Goal: Information Seeking & Learning: Learn about a topic

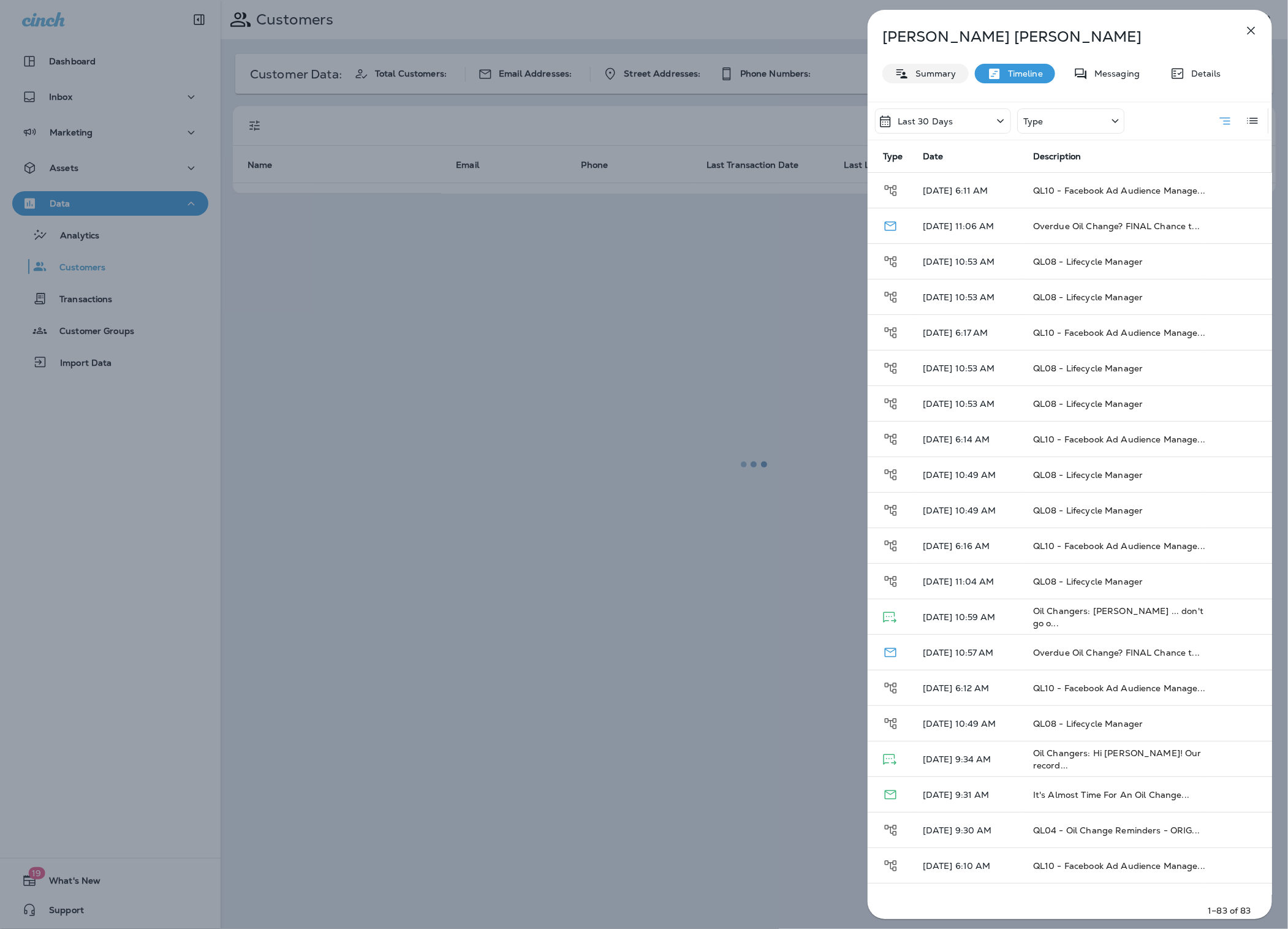
click at [937, 78] on p "Summary" at bounding box center [933, 73] width 47 height 10
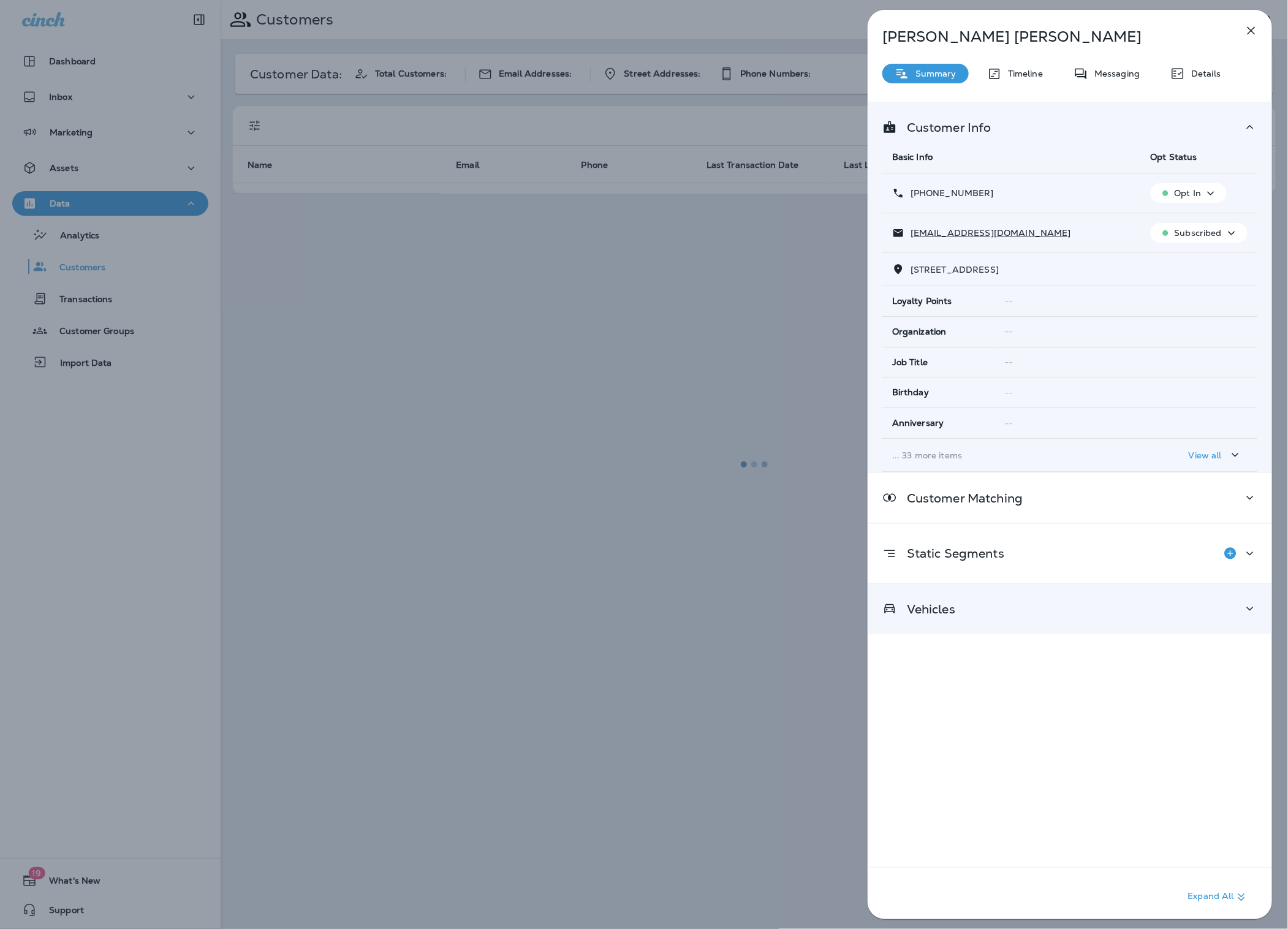
click at [932, 611] on p "Vehicles" at bounding box center [926, 609] width 58 height 10
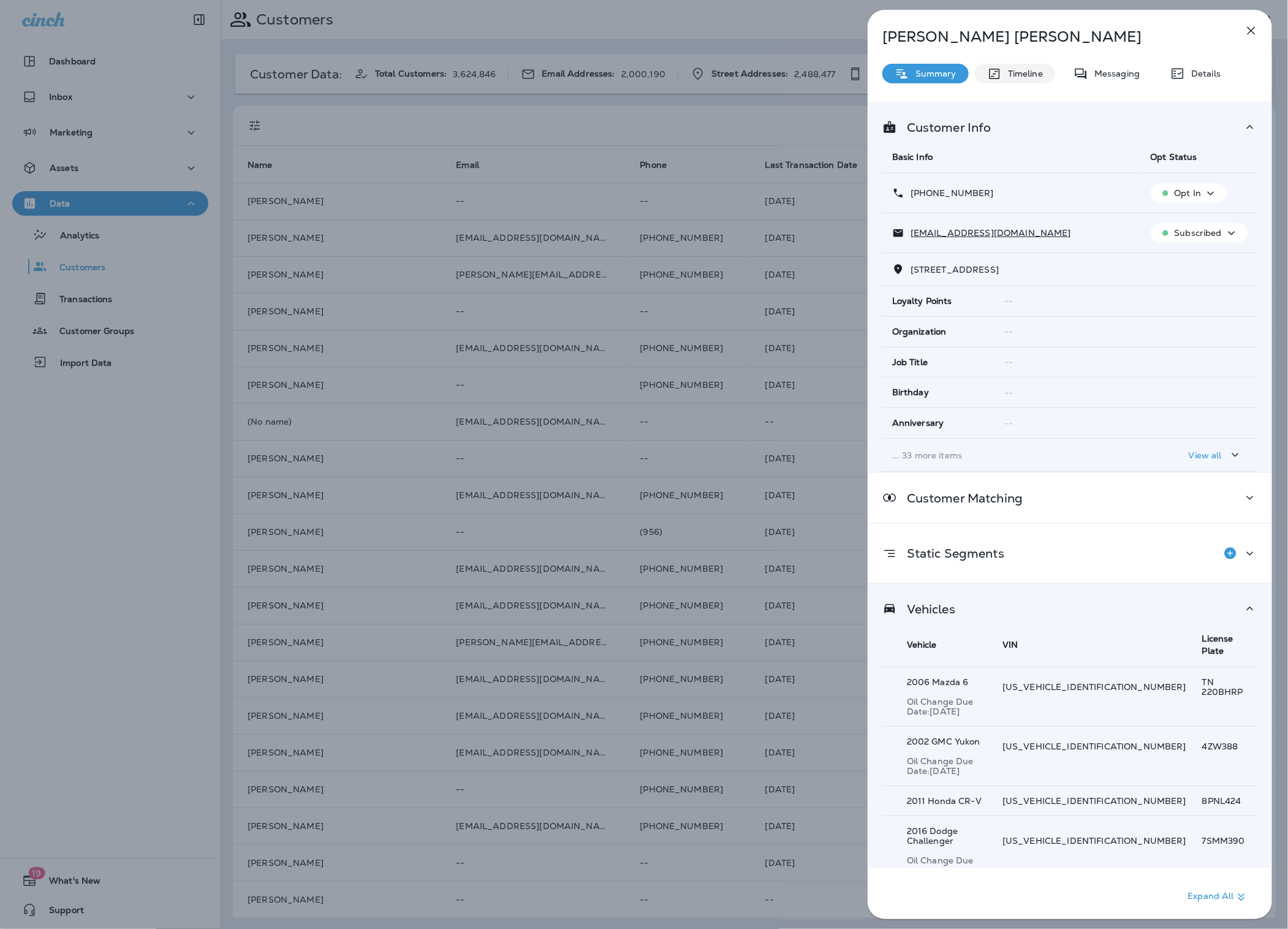
click at [1014, 76] on p "Timeline" at bounding box center [1022, 73] width 41 height 10
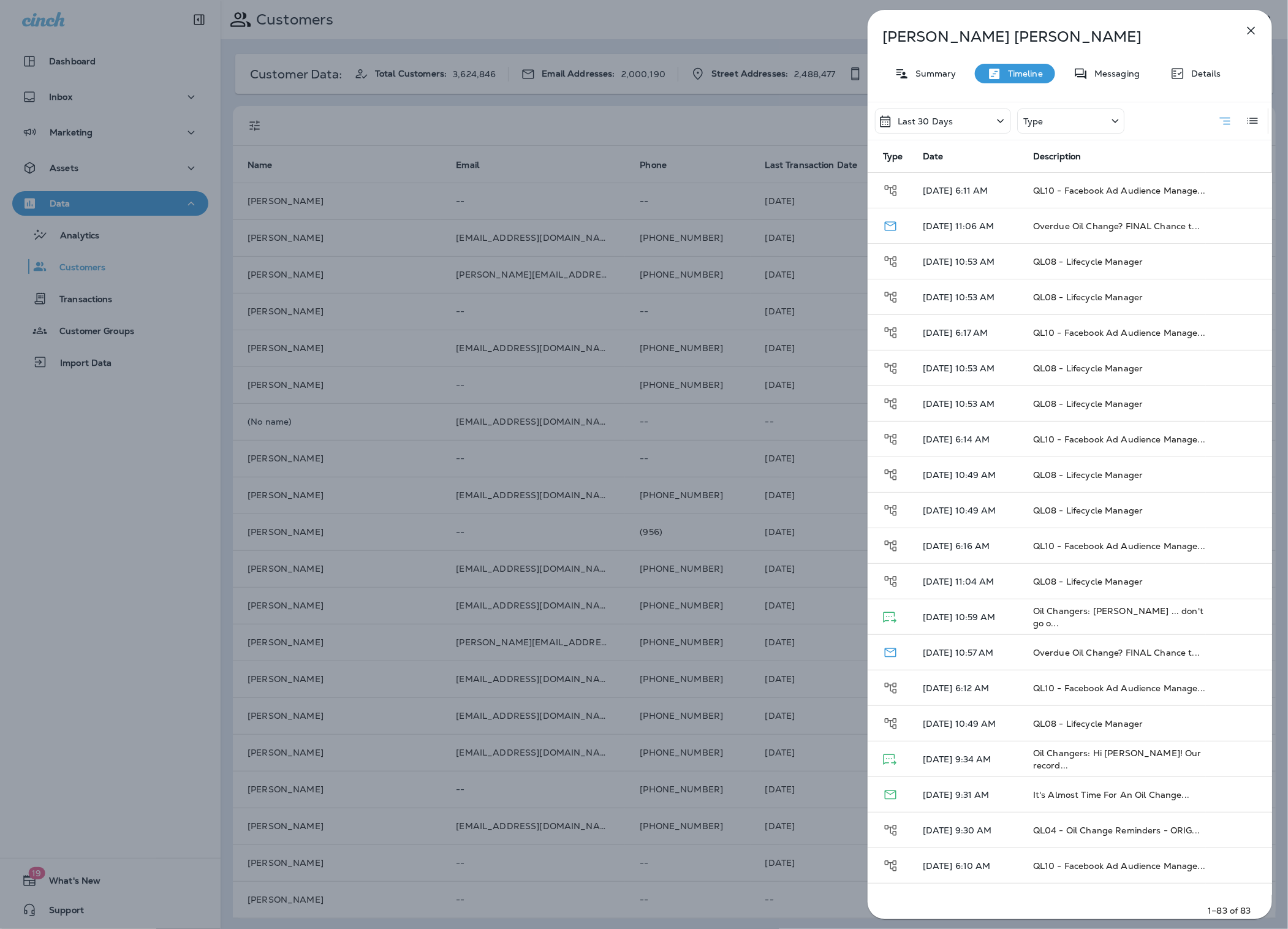
click at [964, 129] on div "Last 30 Days" at bounding box center [942, 120] width 136 height 25
click at [915, 175] on div "All" at bounding box center [943, 178] width 191 height 29
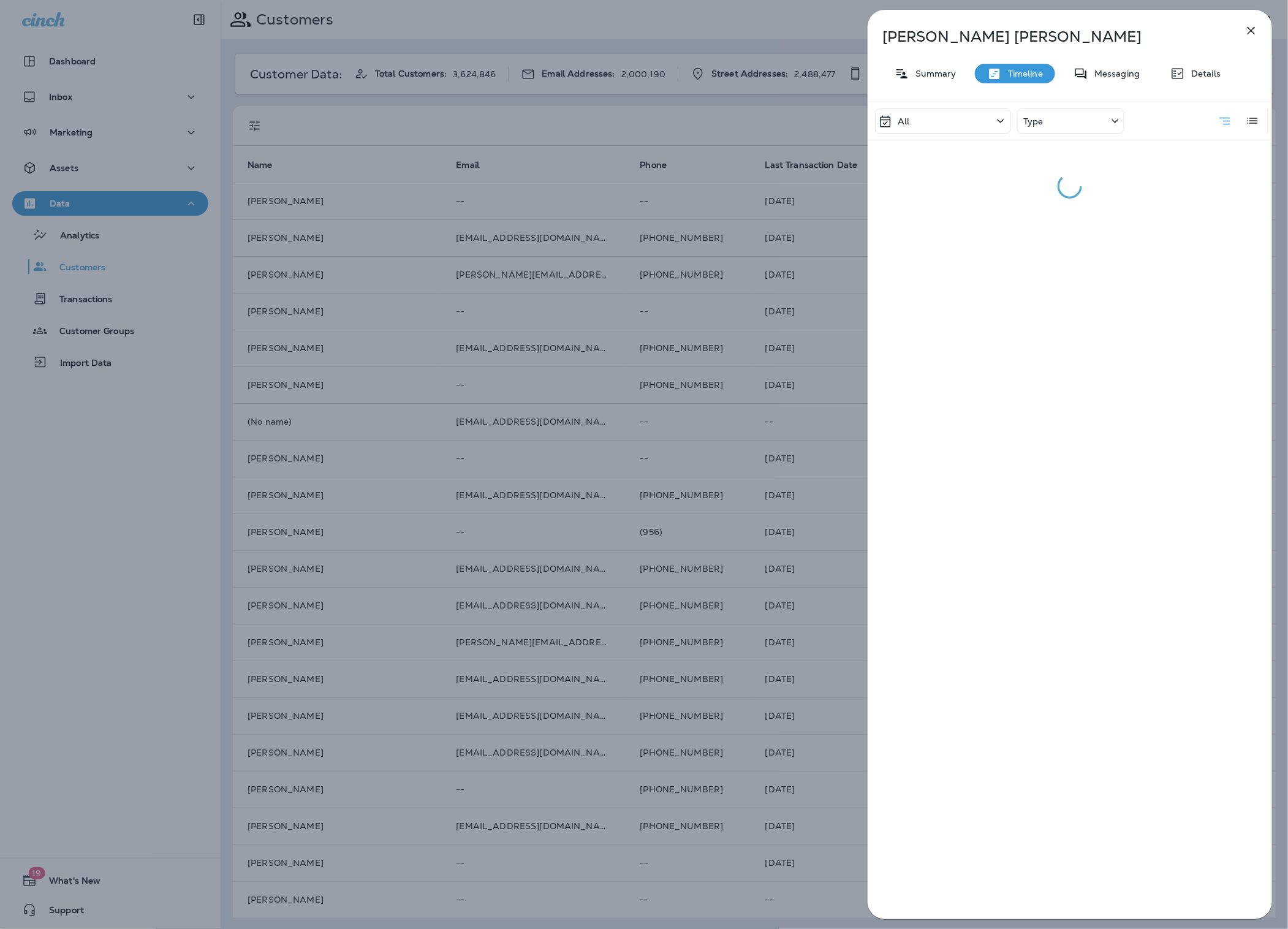
click at [1111, 116] on icon at bounding box center [1116, 121] width 15 height 15
click at [1074, 196] on p "Transaction" at bounding box center [1064, 200] width 49 height 10
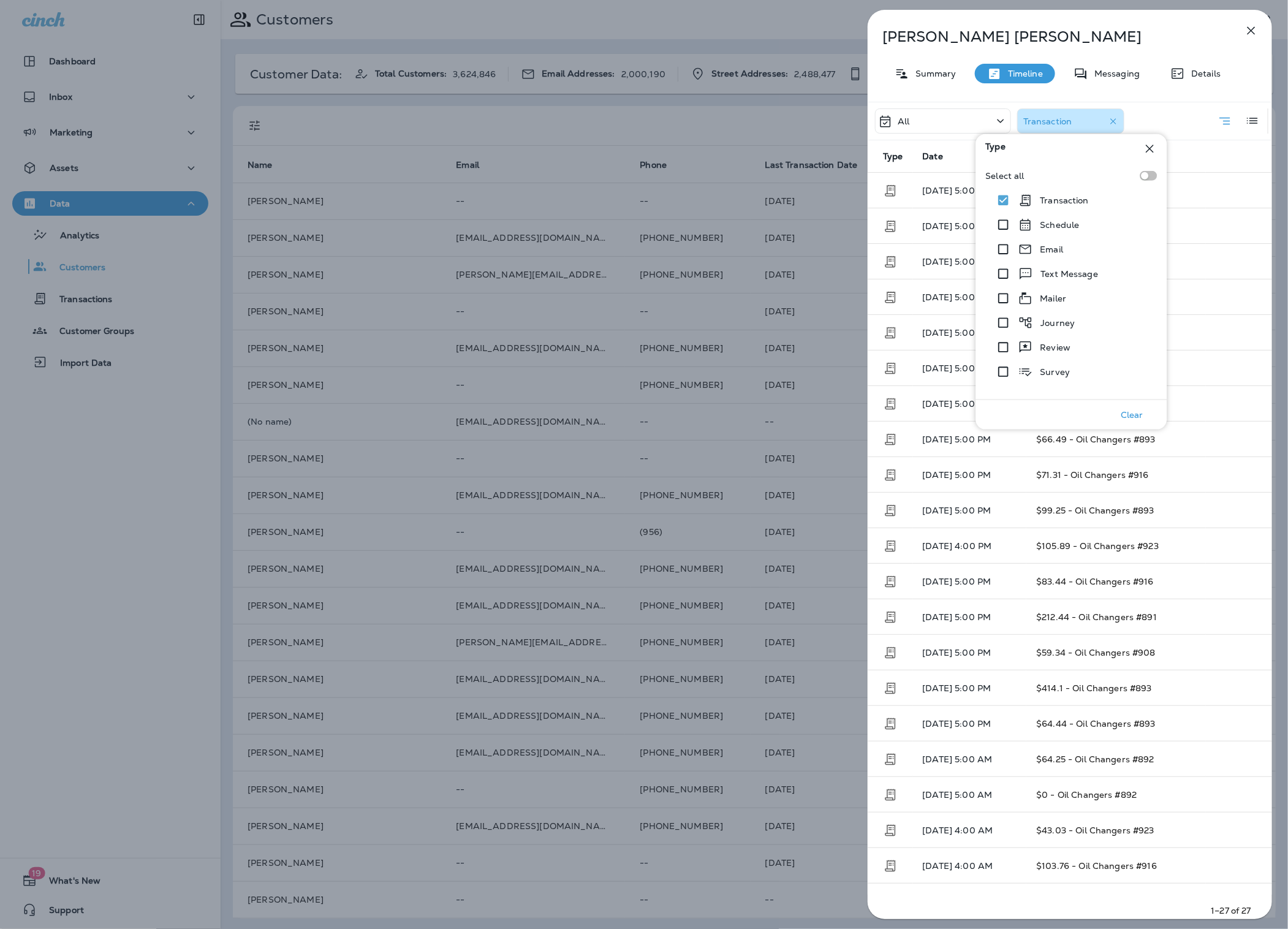
click at [1222, 285] on div at bounding box center [1239, 297] width 47 height 25
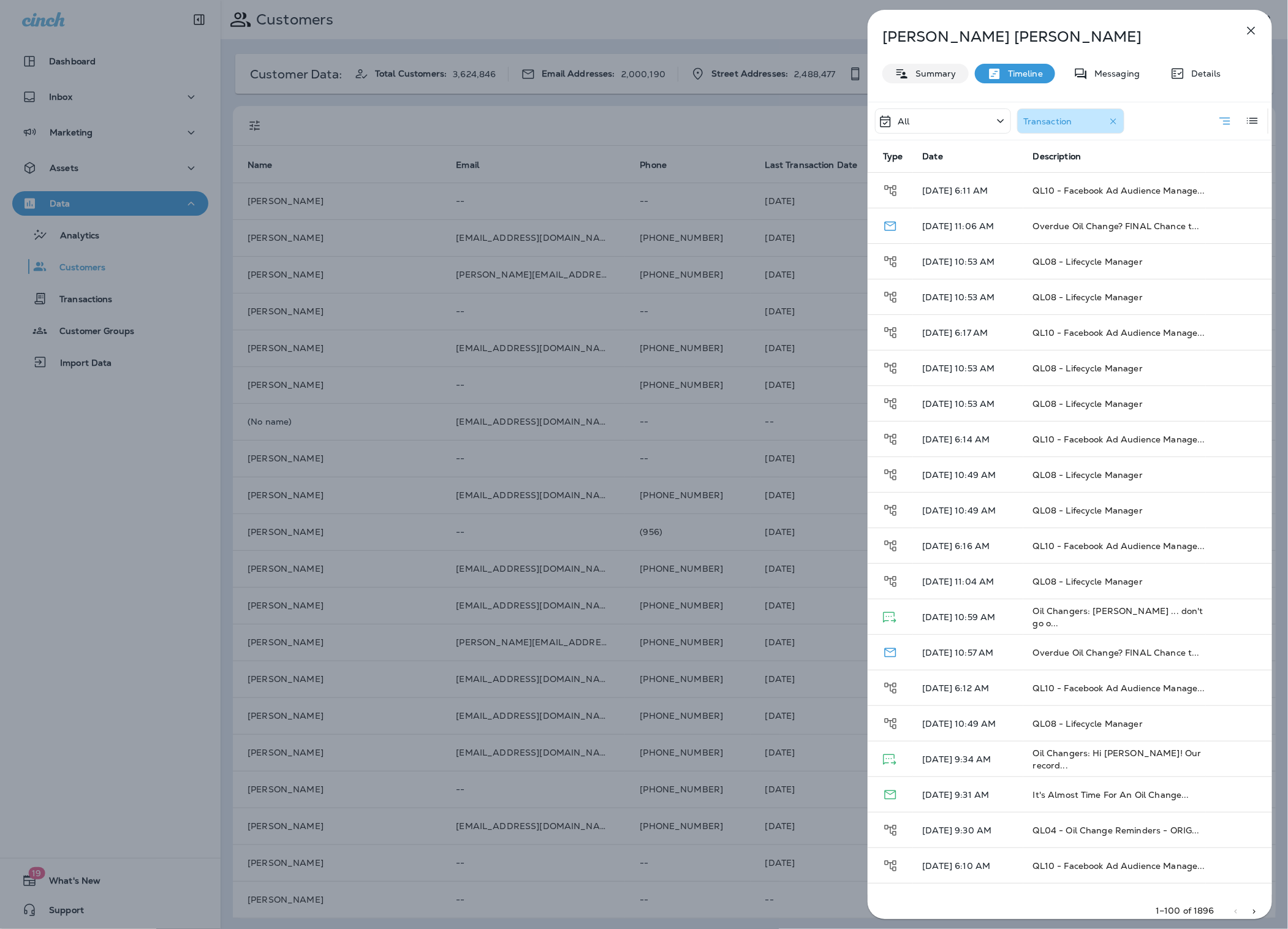
click at [931, 78] on div "Summary" at bounding box center [925, 74] width 87 height 20
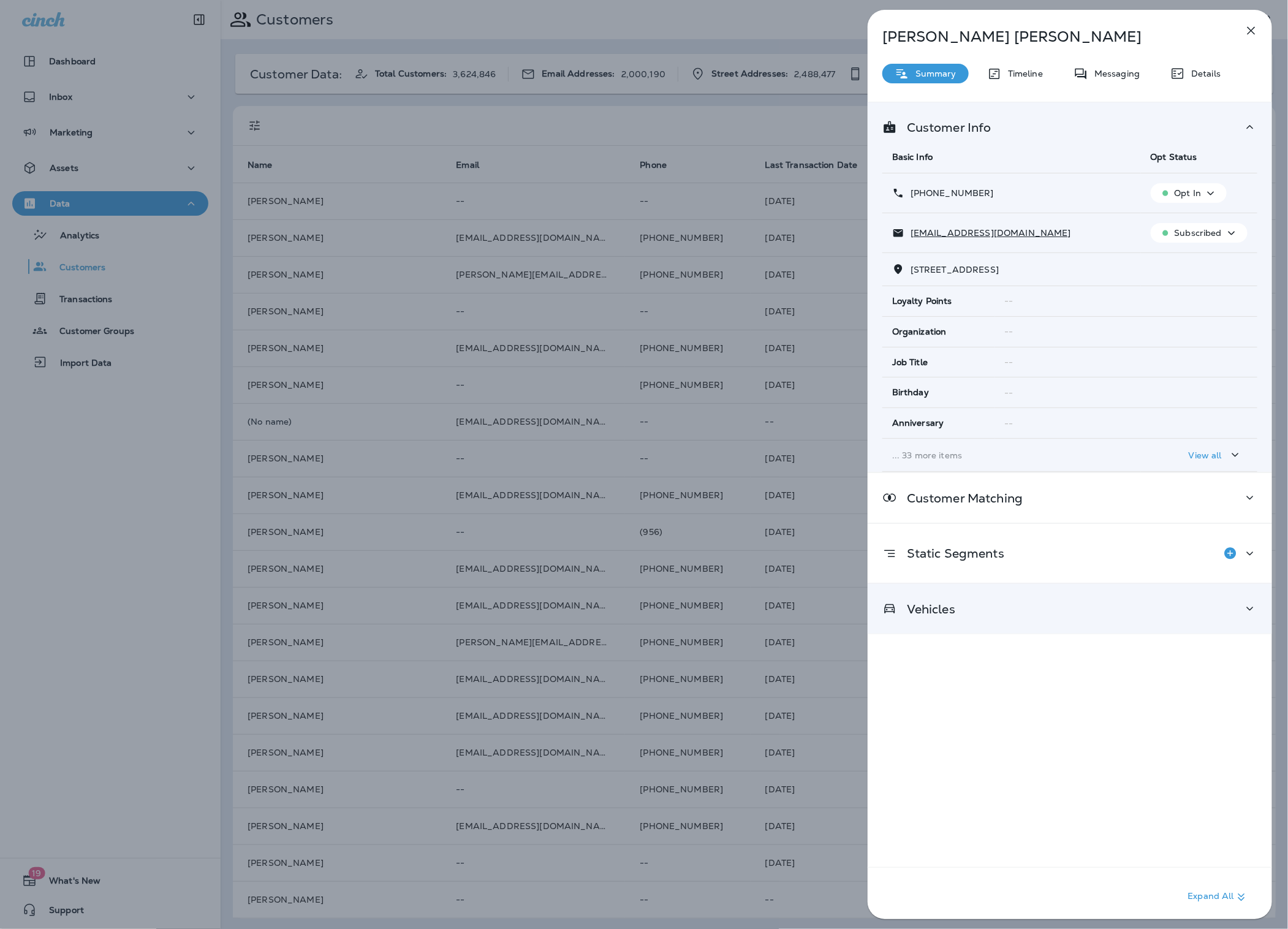
click at [960, 621] on div "Vehicles" at bounding box center [1070, 609] width 404 height 50
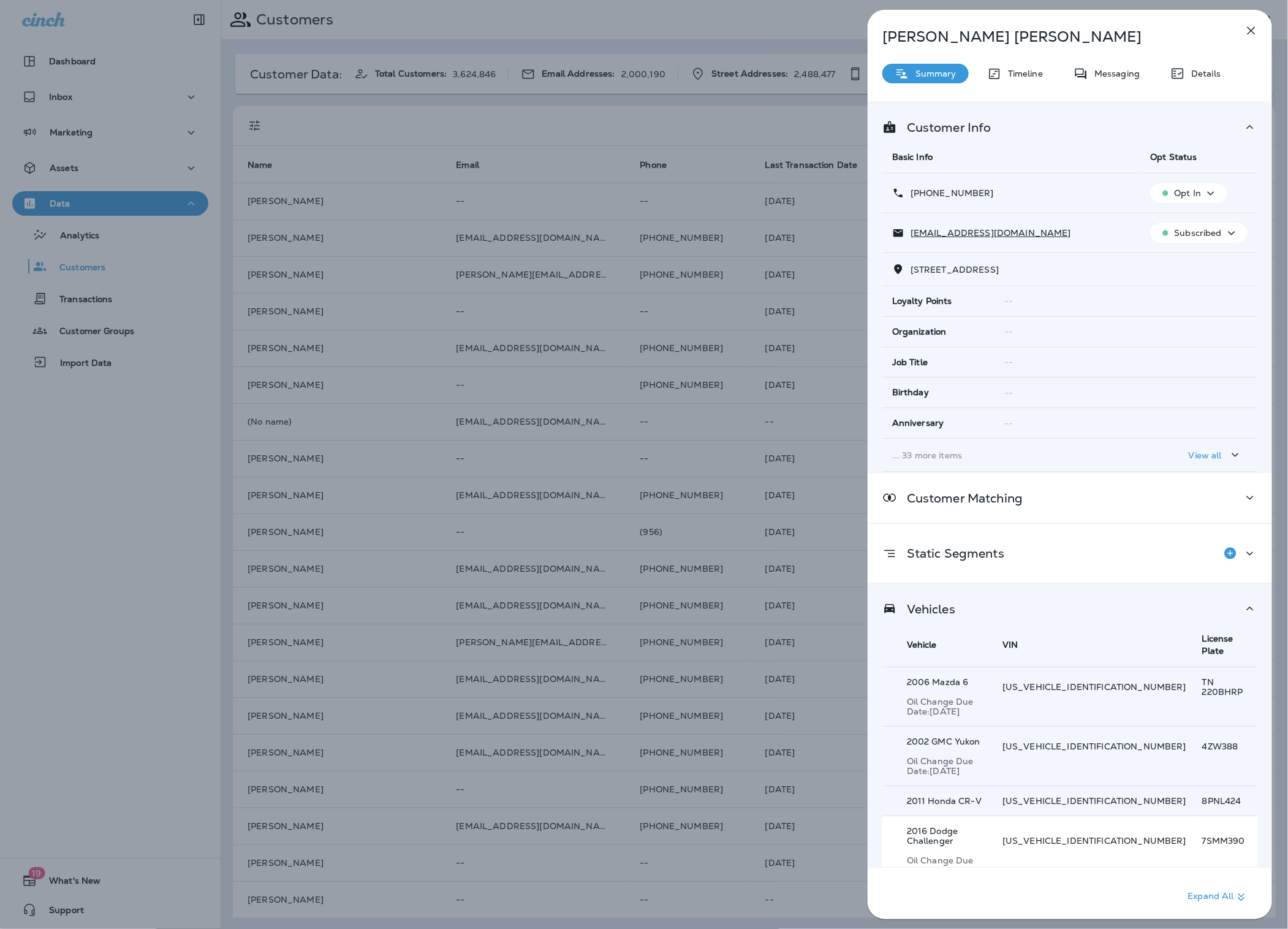
scroll to position [81, 0]
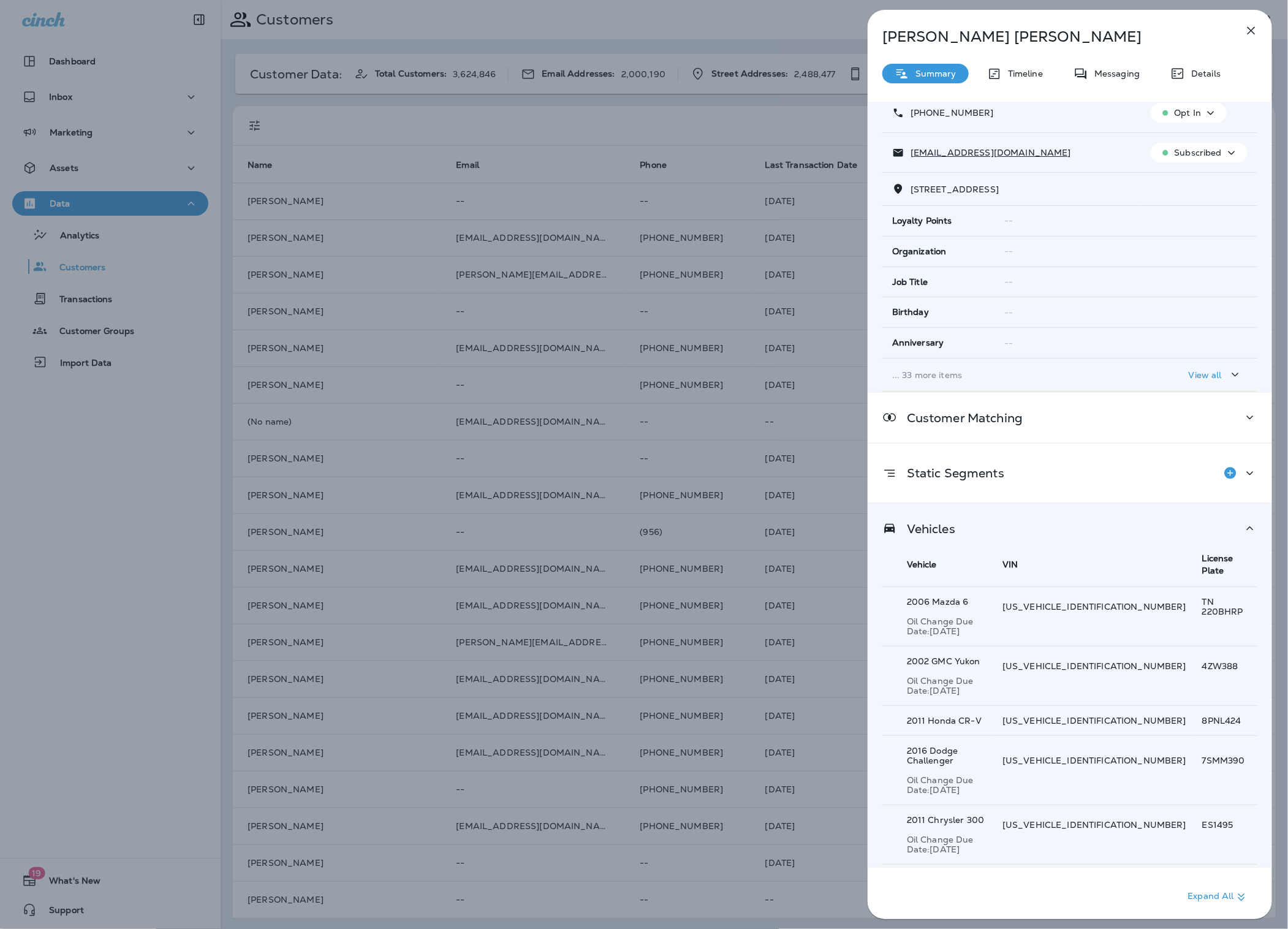
click at [967, 875] on p "Show 10 more item(s)" at bounding box center [950, 879] width 93 height 10
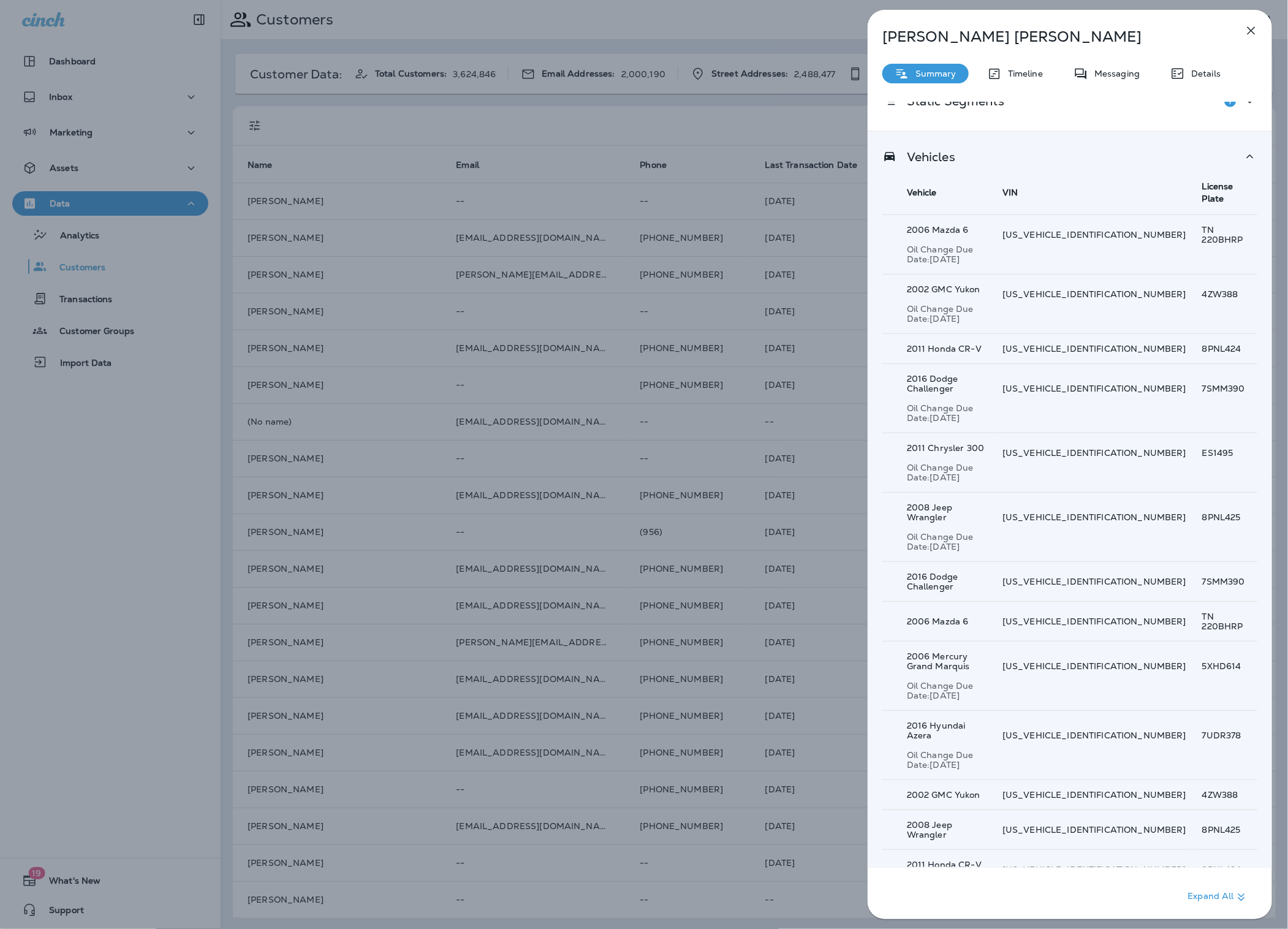
scroll to position [509, 0]
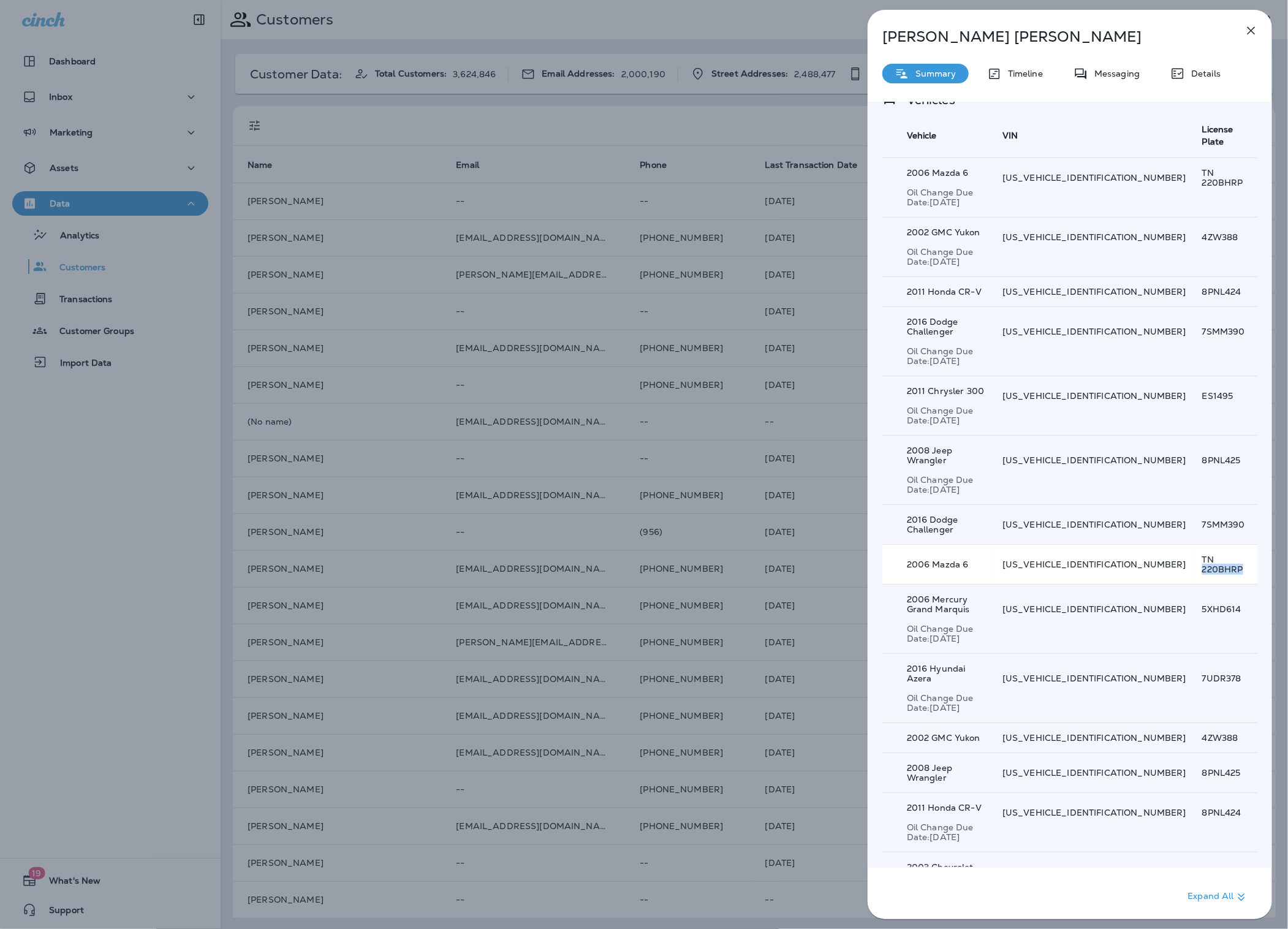
drag, startPoint x: 1194, startPoint y: 513, endPoint x: 1246, endPoint y: 513, distance: 52.0
click at [1246, 555] on p "TN 220BHRP" at bounding box center [1229, 565] width 55 height 20
copy p "220BHRP"
click at [1019, 72] on p "Timeline" at bounding box center [1022, 73] width 41 height 10
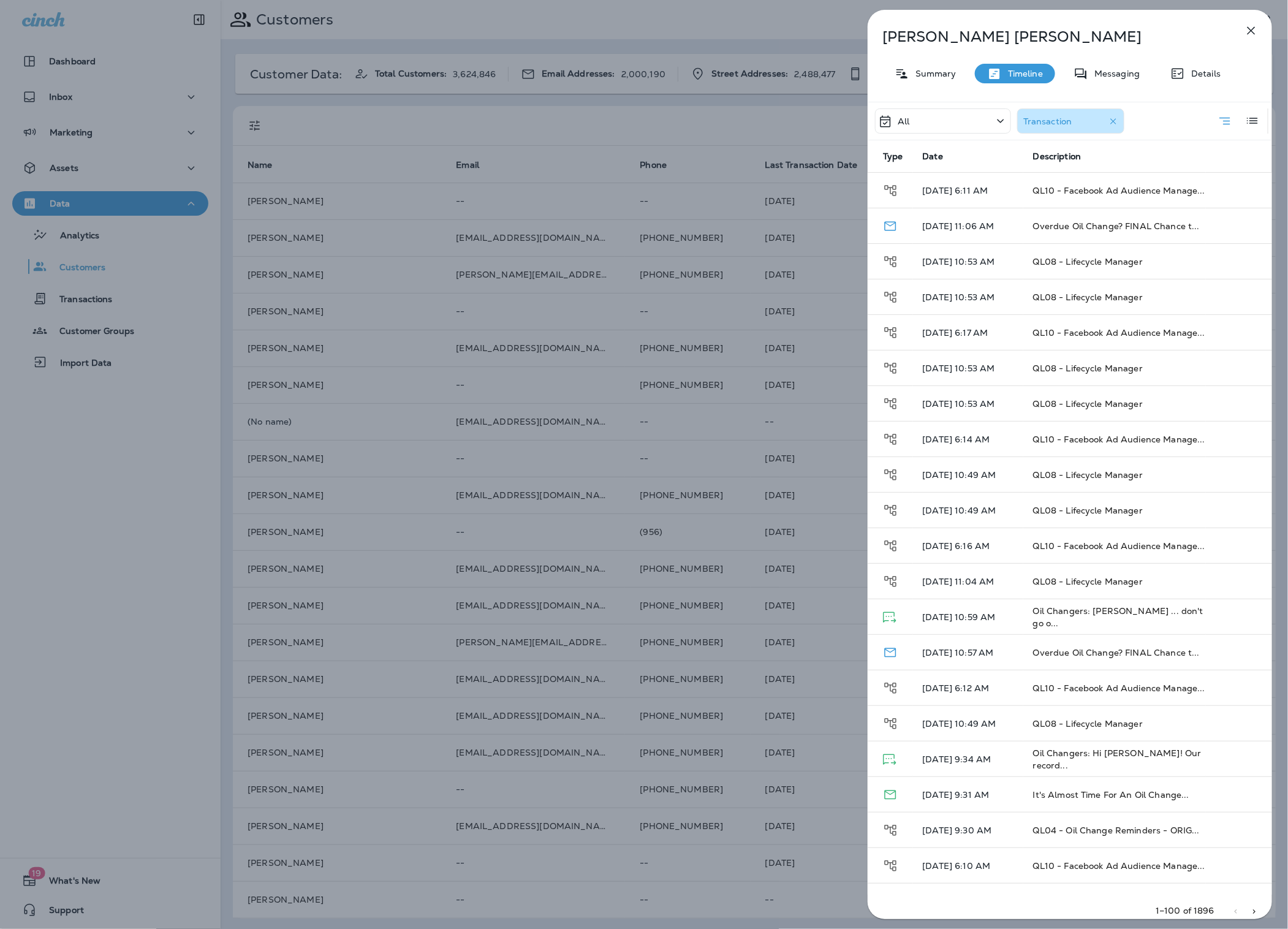
click at [966, 122] on div "All" at bounding box center [942, 120] width 136 height 25
click at [909, 182] on div "All" at bounding box center [943, 178] width 191 height 29
click at [1069, 266] on span "$89.11 - Oil Changers #893" at bounding box center [1094, 261] width 116 height 11
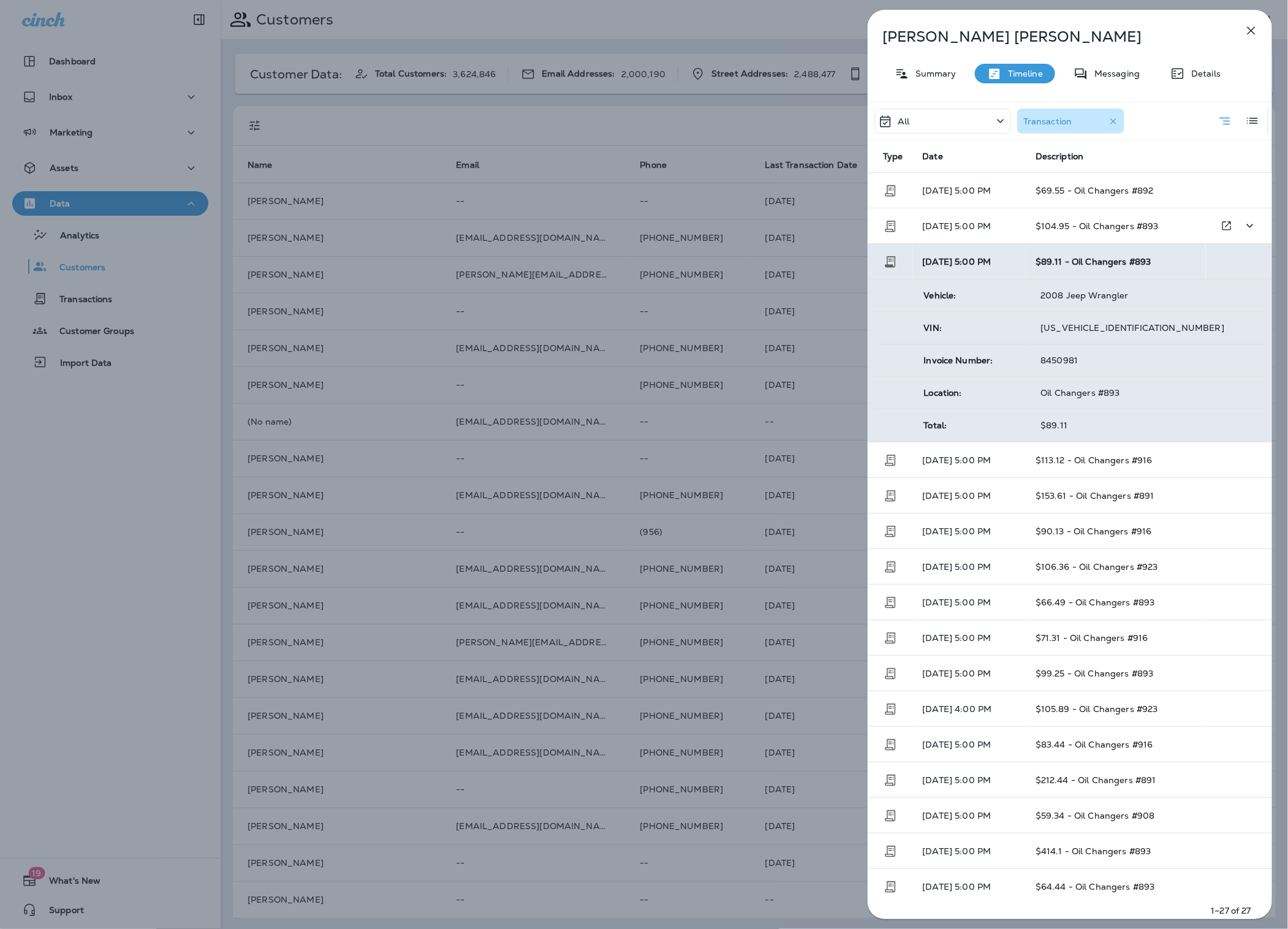
click at [1070, 235] on td "$104.95 - Oil Changers #893" at bounding box center [1116, 226] width 180 height 35
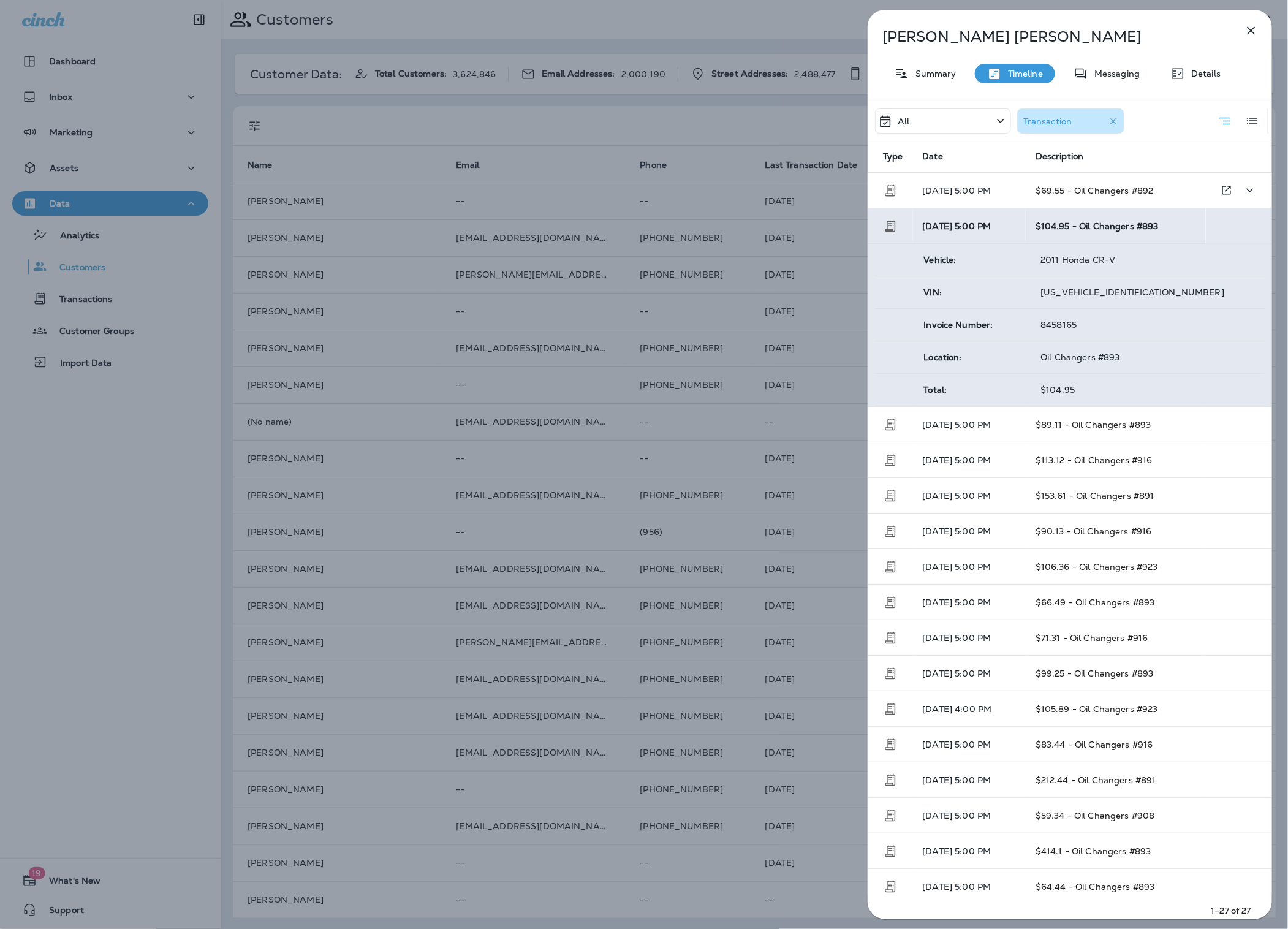
click at [1074, 186] on span "$69.55 - Oil Changers #892" at bounding box center [1095, 190] width 118 height 11
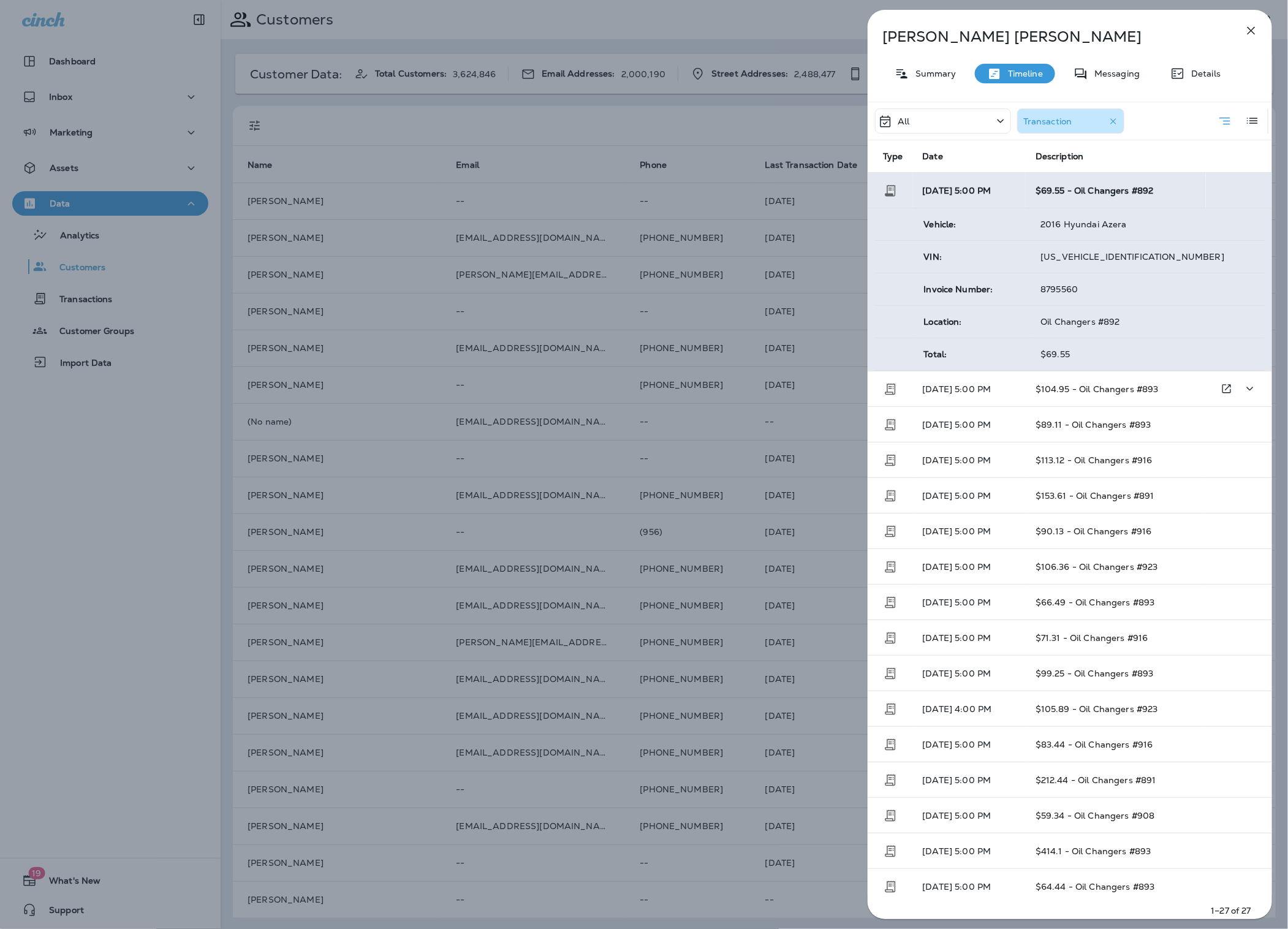
click at [1085, 385] on span "$104.95 - Oil Changers #893" at bounding box center [1098, 389] width 123 height 11
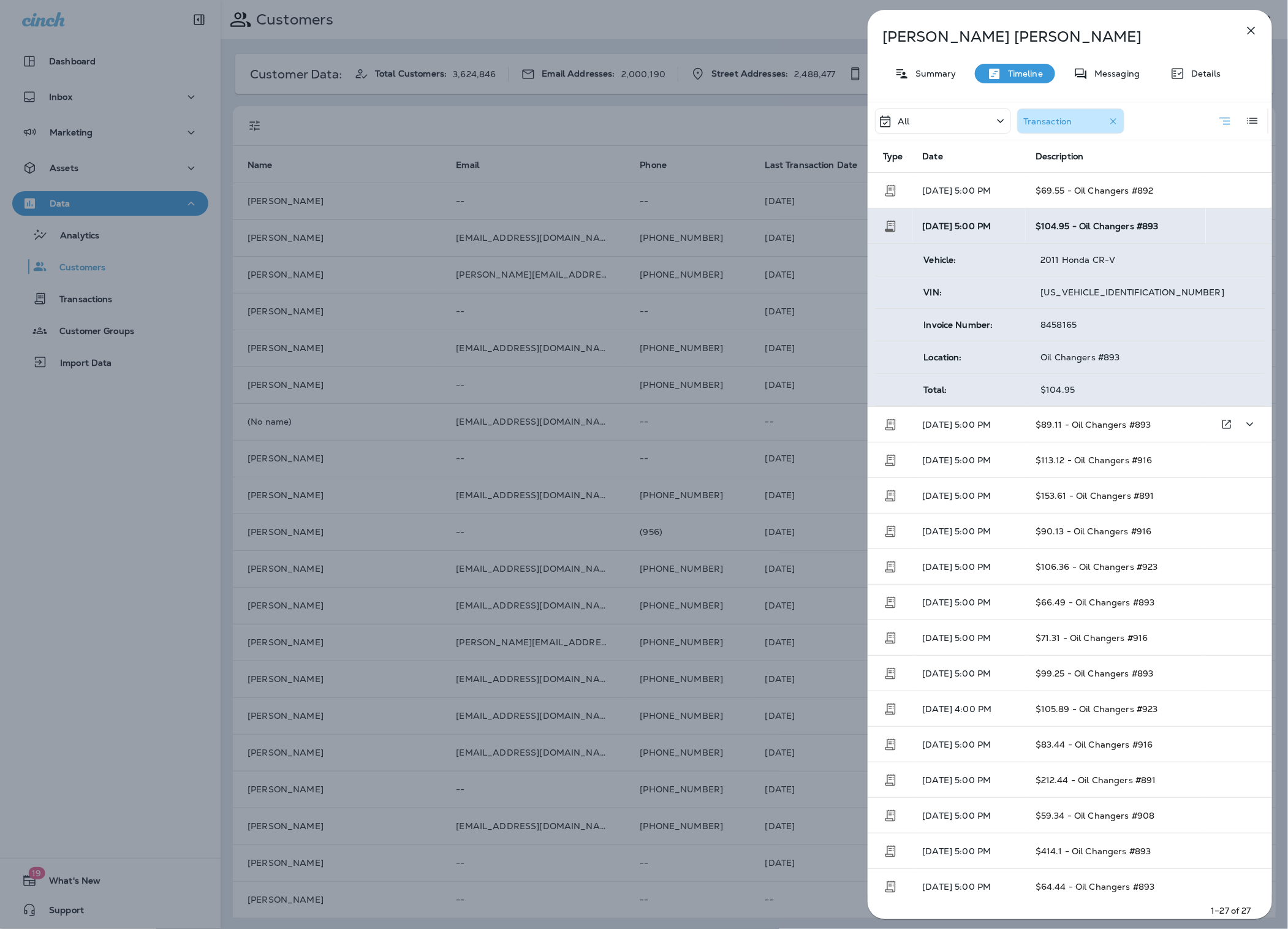
click at [1068, 433] on td "$89.11 - Oil Changers #893" at bounding box center [1116, 424] width 180 height 35
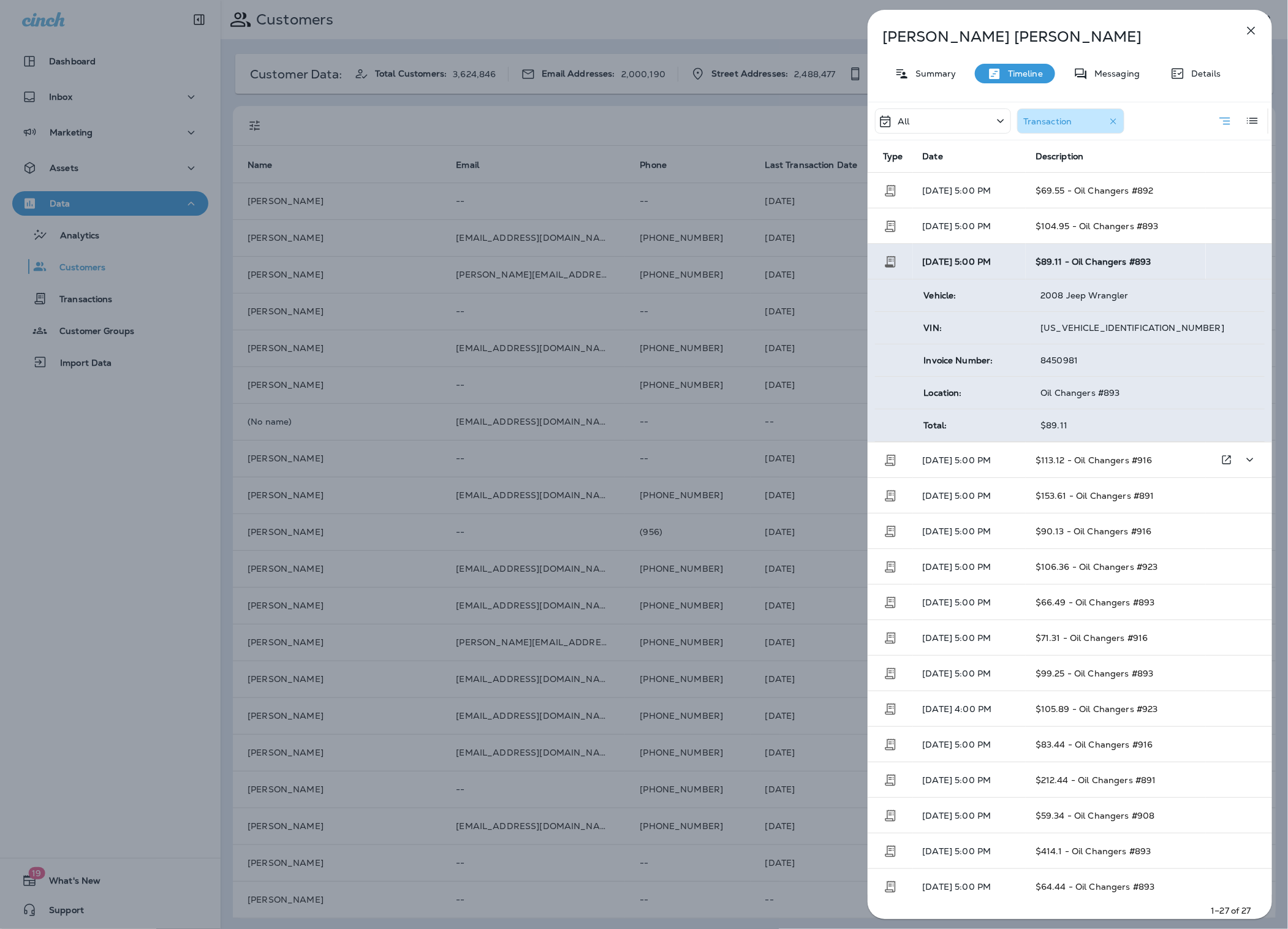
click at [1065, 471] on td "$113.12 - Oil Changers #916" at bounding box center [1116, 460] width 180 height 35
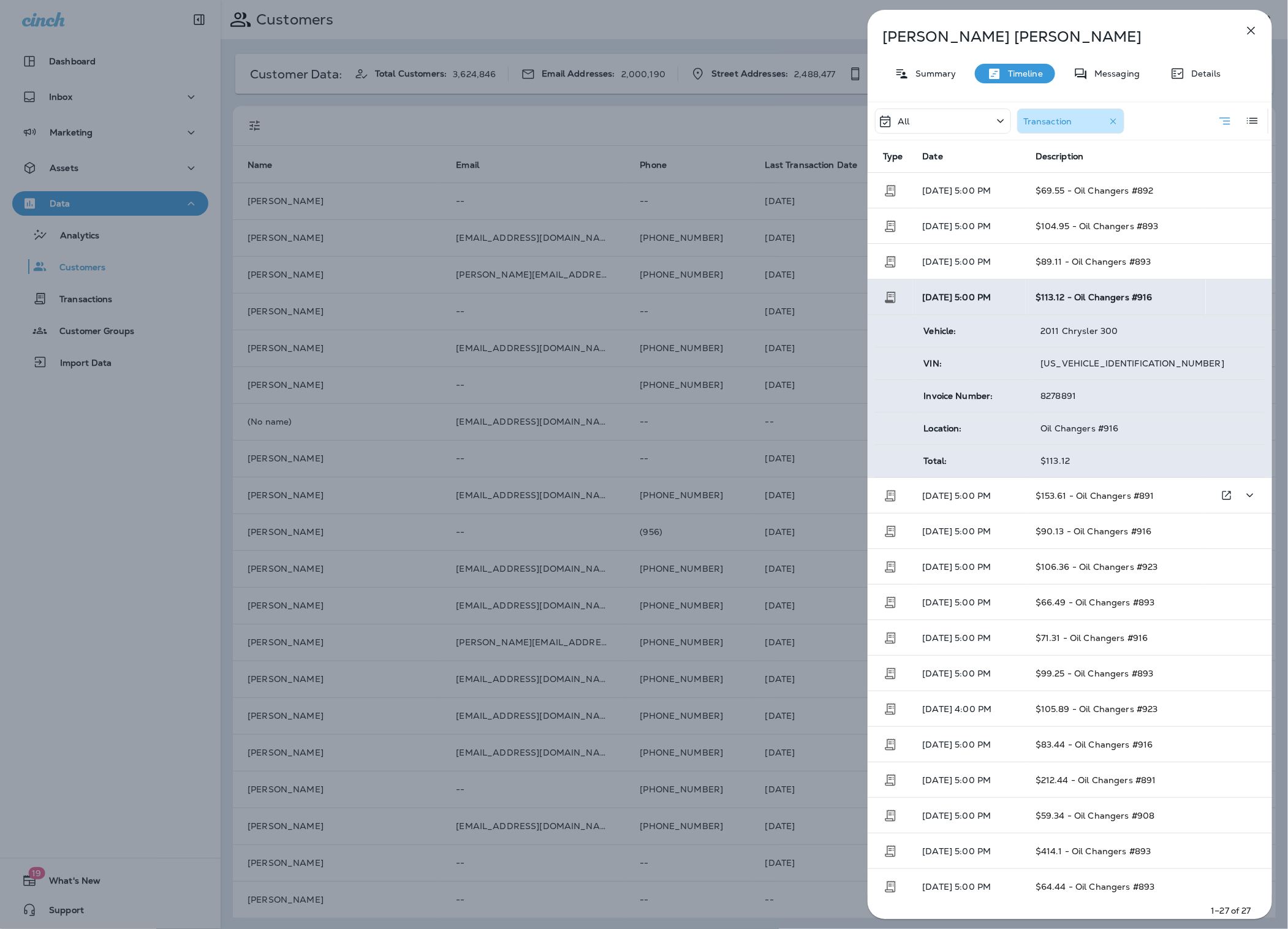
click at [1066, 494] on span "$153.61 - Oil Changers #891" at bounding box center [1095, 495] width 119 height 11
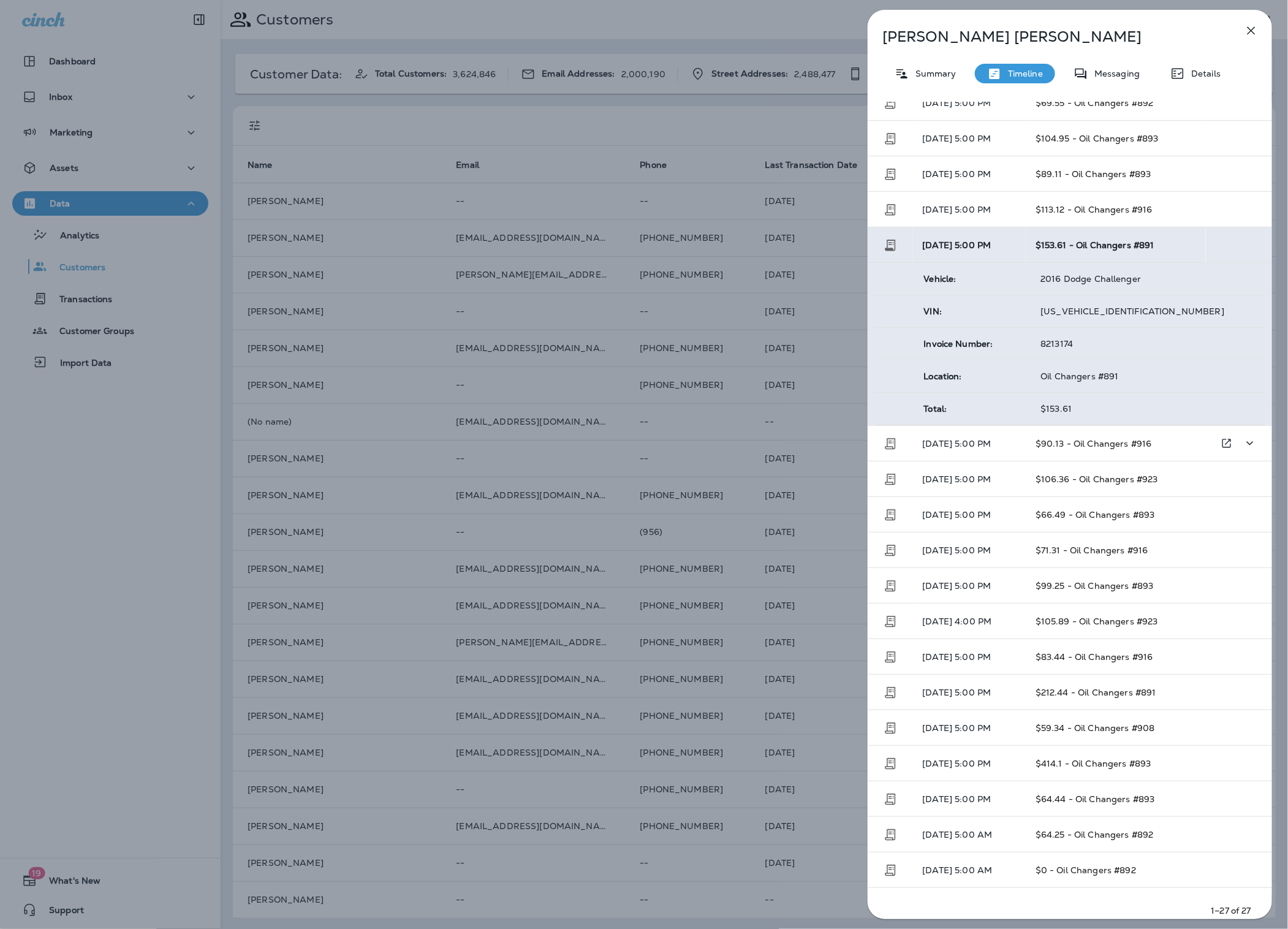
click at [1070, 433] on td "$90.13 - Oil Changers #916" at bounding box center [1116, 443] width 180 height 35
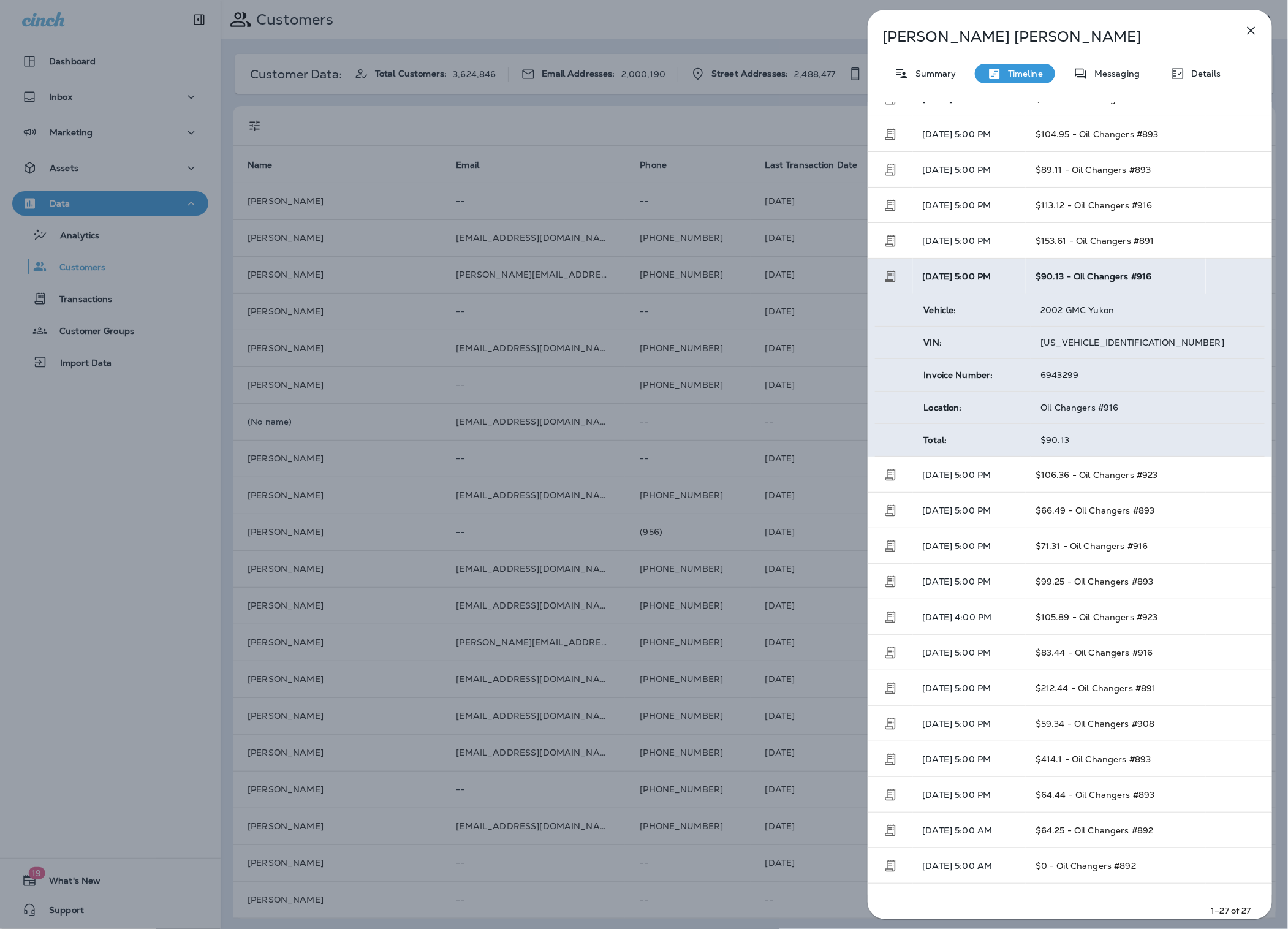
scroll to position [93, 0]
click at [1026, 236] on td "[DATE] 5:00 PM" at bounding box center [970, 239] width 114 height 35
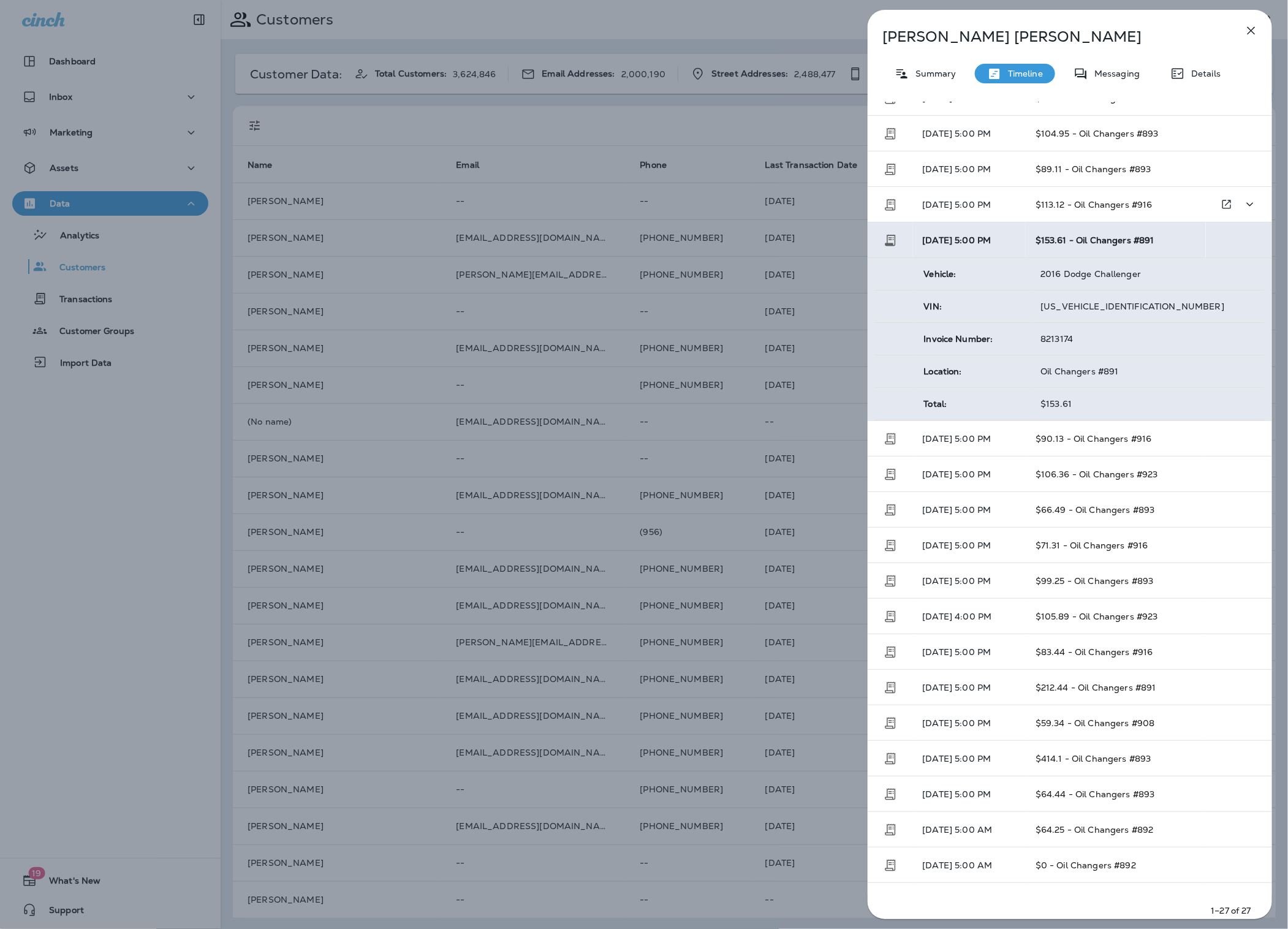
click at [1034, 209] on td "$113.12 - Oil Changers #916" at bounding box center [1116, 204] width 180 height 35
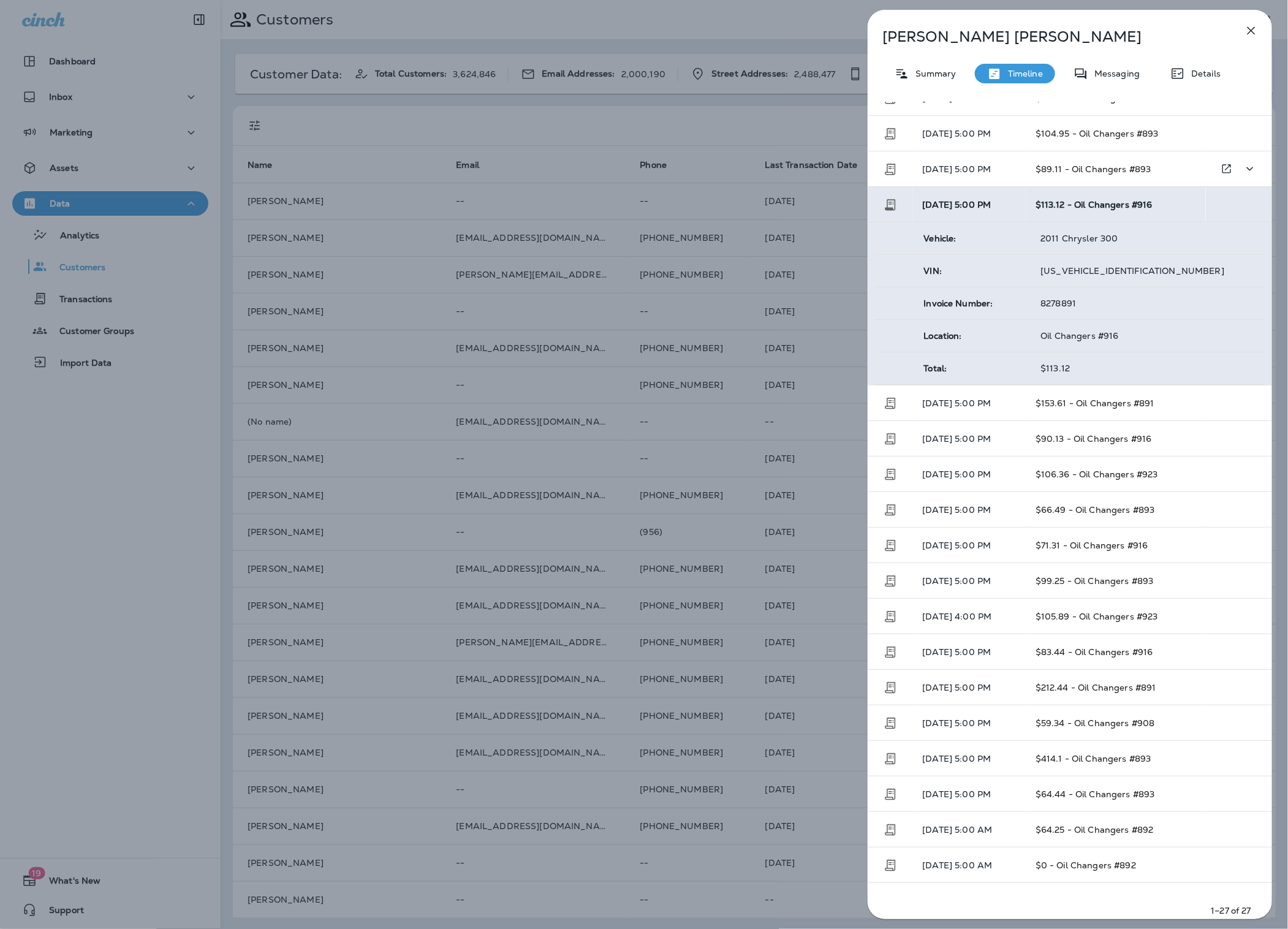
click at [1042, 173] on span "$89.11 - Oil Changers #893" at bounding box center [1094, 169] width 116 height 11
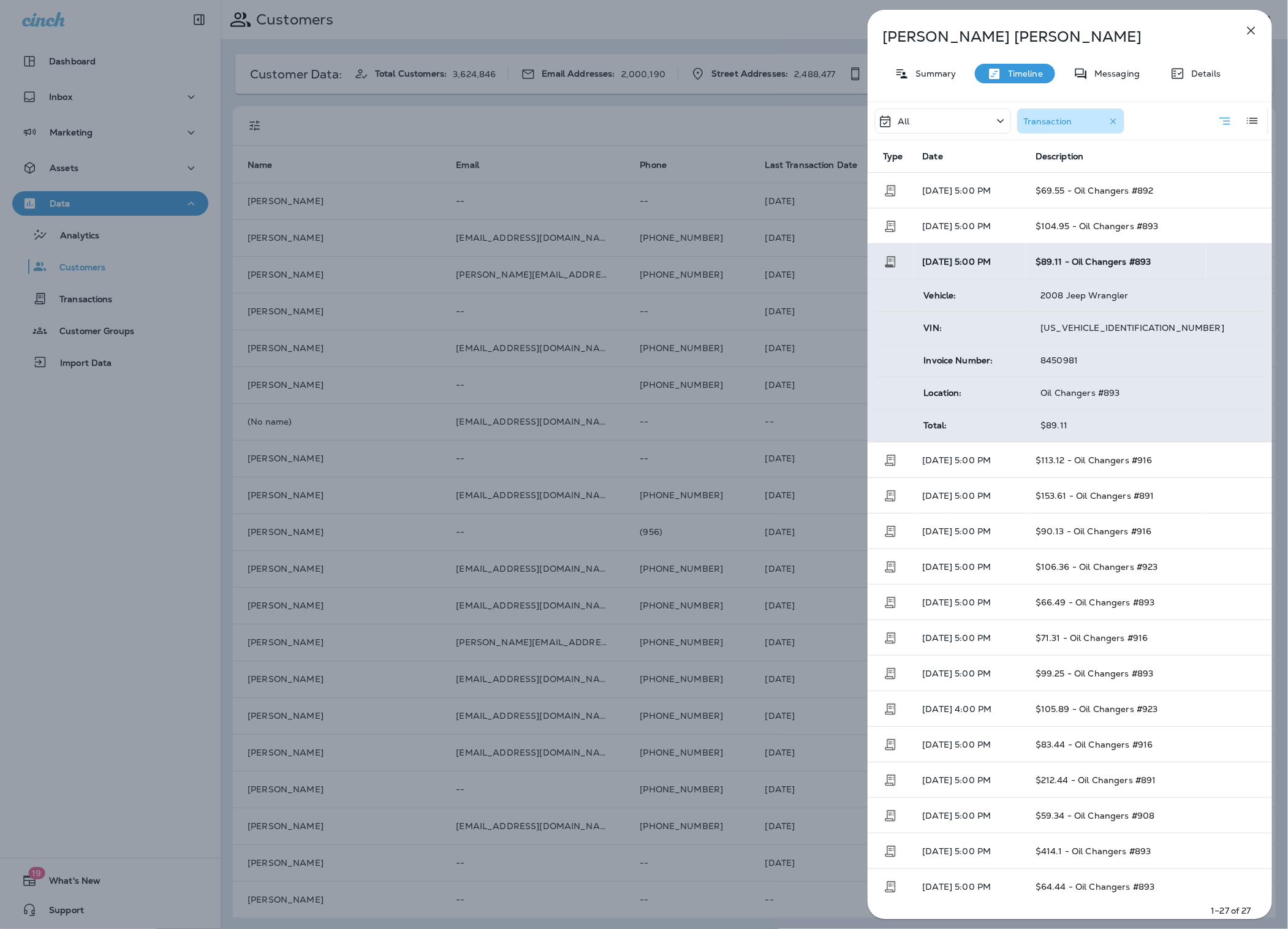
scroll to position [2, 0]
click at [1031, 222] on td "$104.95 - Oil Changers #893" at bounding box center [1116, 224] width 180 height 35
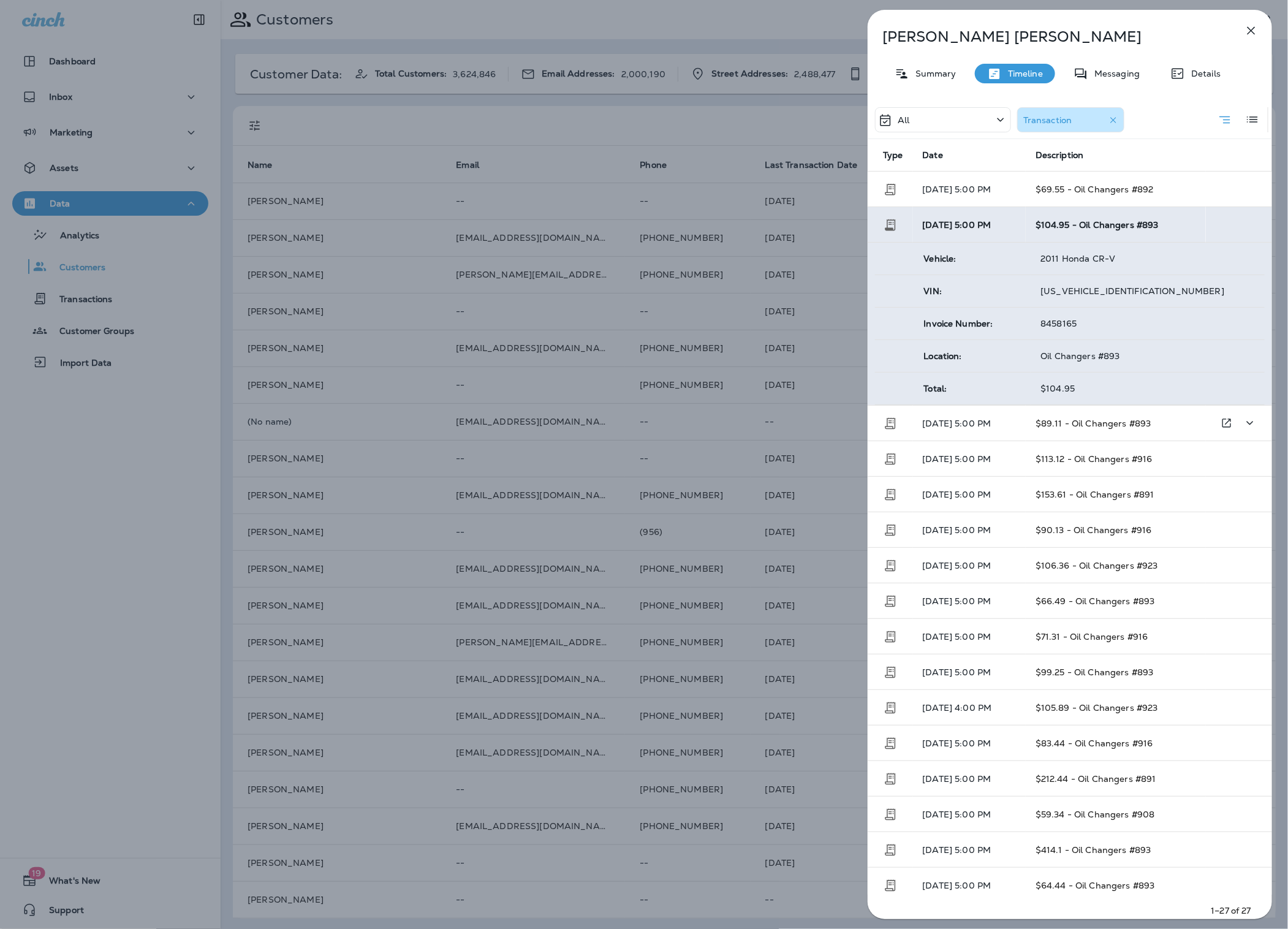
click at [1049, 413] on td "$89.11 - Oil Changers #893" at bounding box center [1116, 423] width 180 height 35
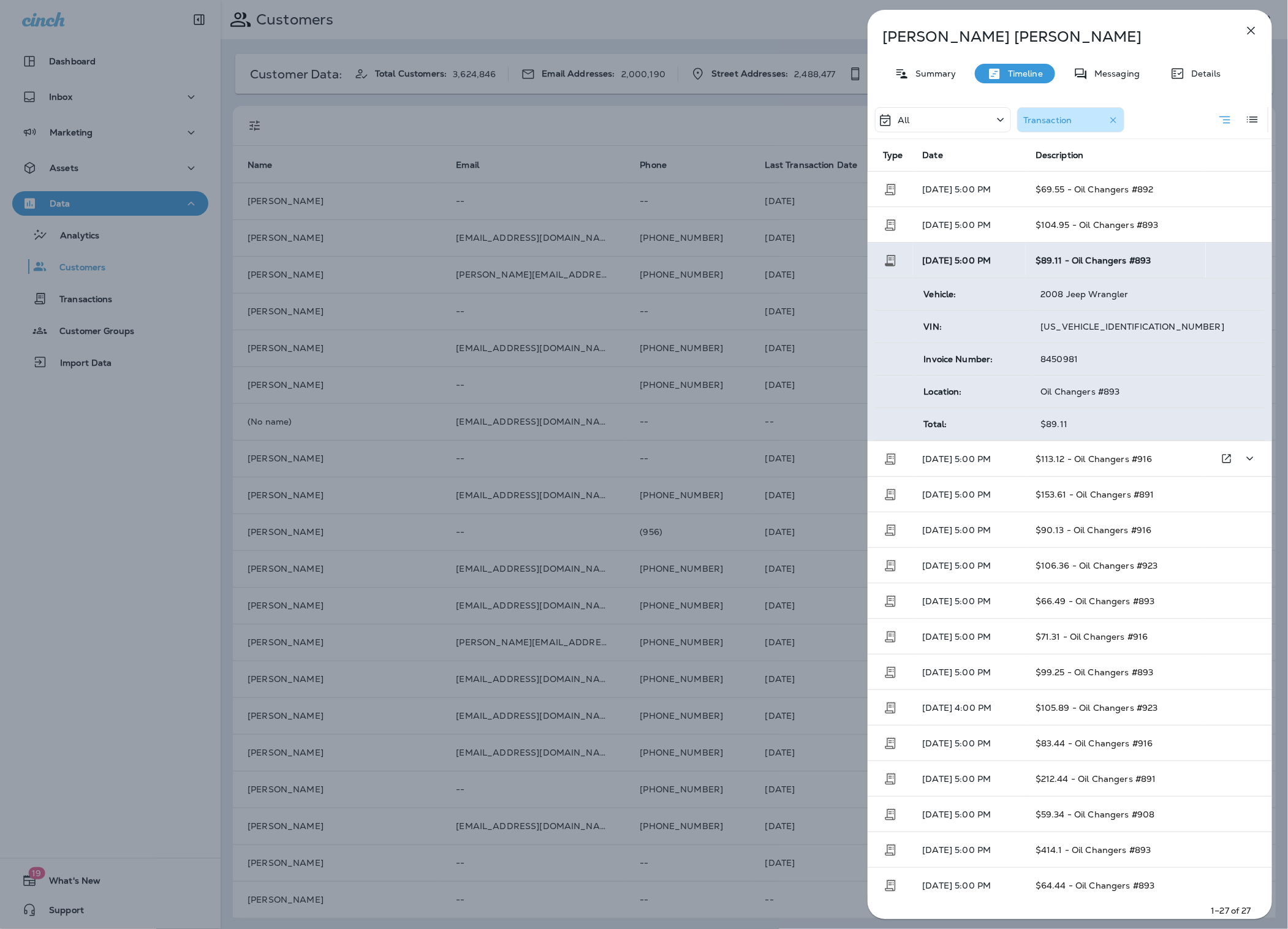
click at [1064, 456] on span "$113.12 - Oil Changers #916" at bounding box center [1094, 458] width 117 height 11
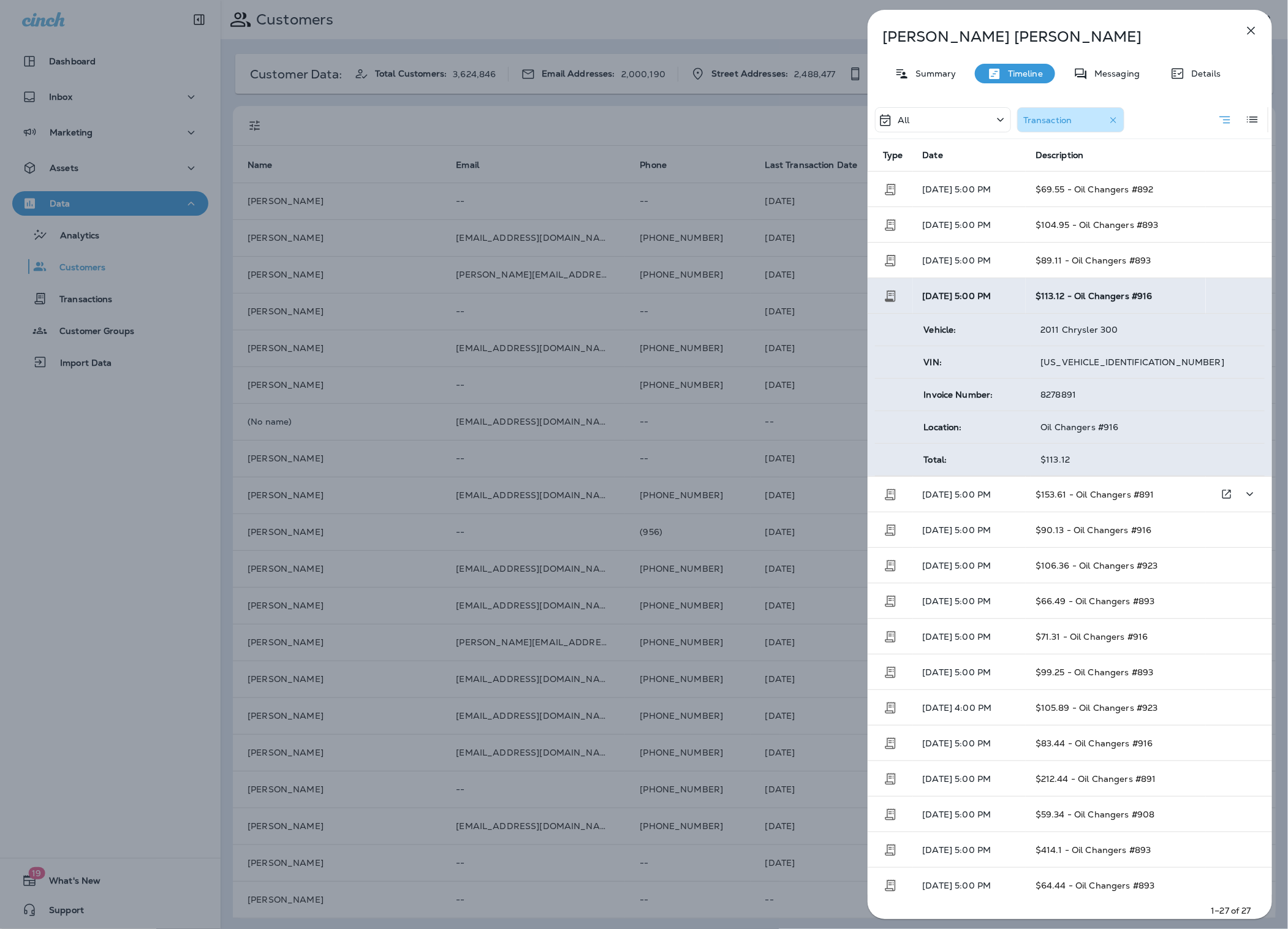
click at [1080, 502] on td "$153.61 - Oil Changers #891" at bounding box center [1116, 494] width 180 height 35
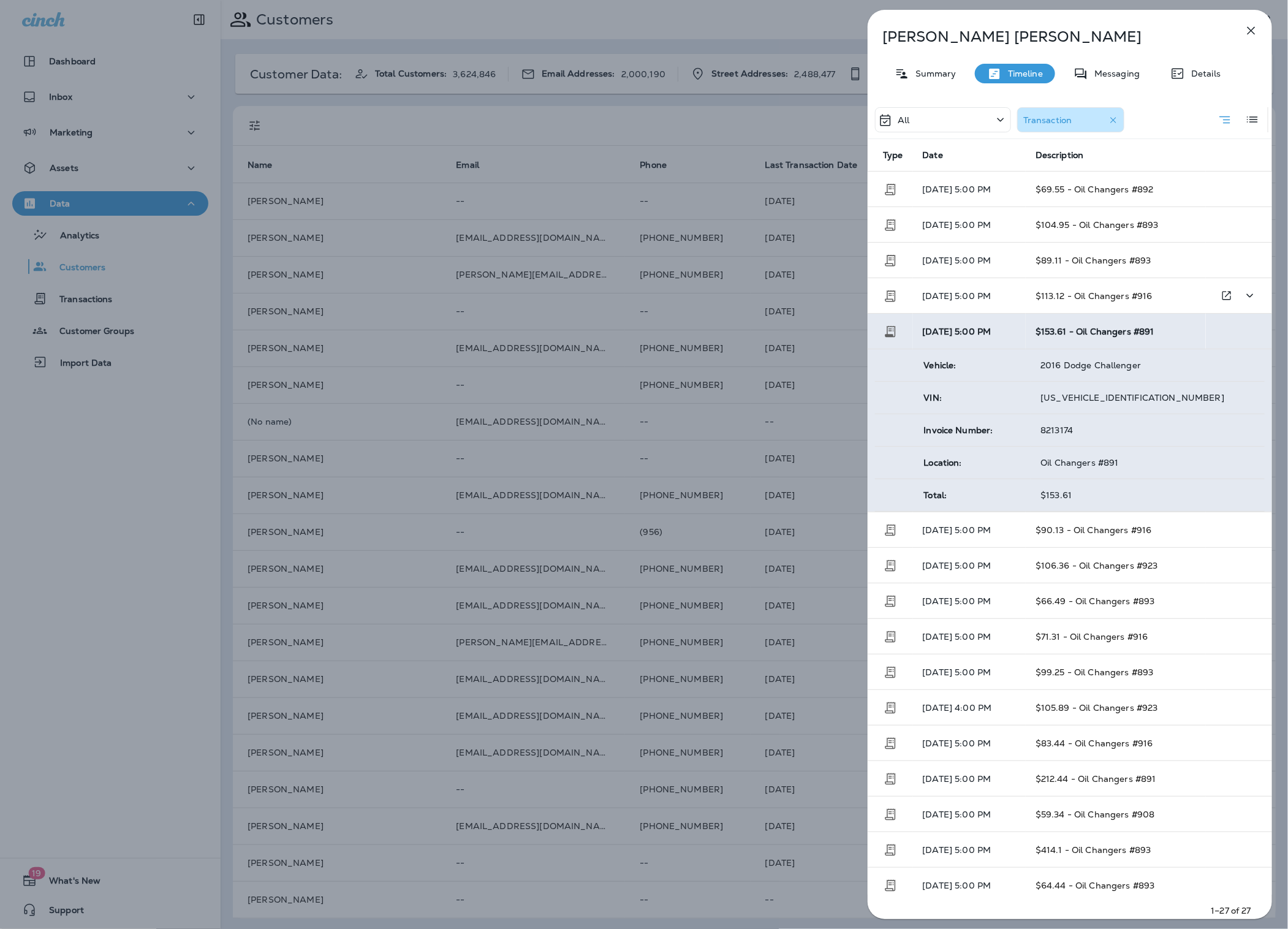
click at [1105, 301] on span "$113.12 - Oil Changers #916" at bounding box center [1094, 296] width 117 height 11
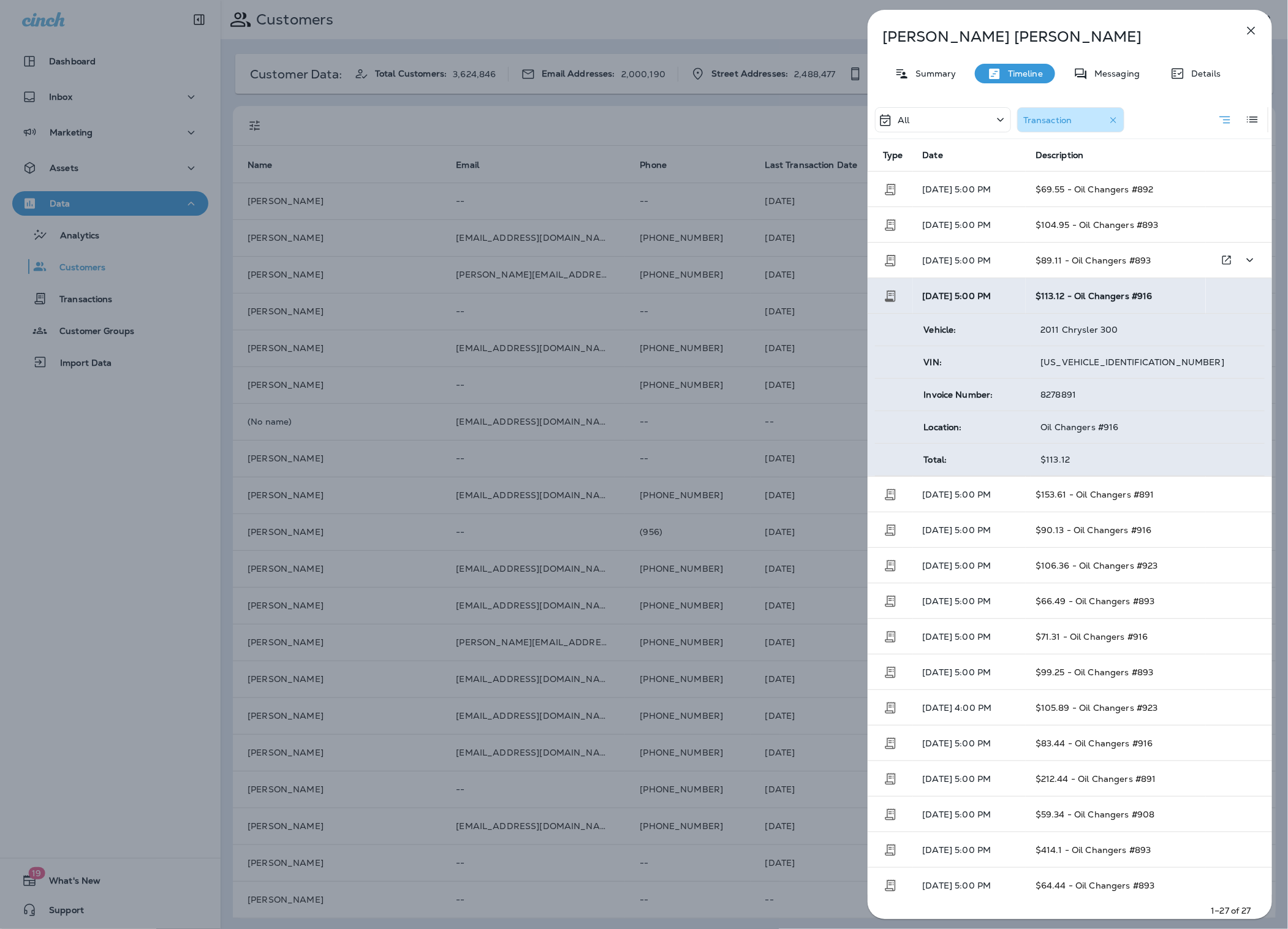
click at [1055, 271] on td "$89.11 - Oil Changers #893" at bounding box center [1116, 260] width 180 height 35
